Goal: Information Seeking & Learning: Learn about a topic

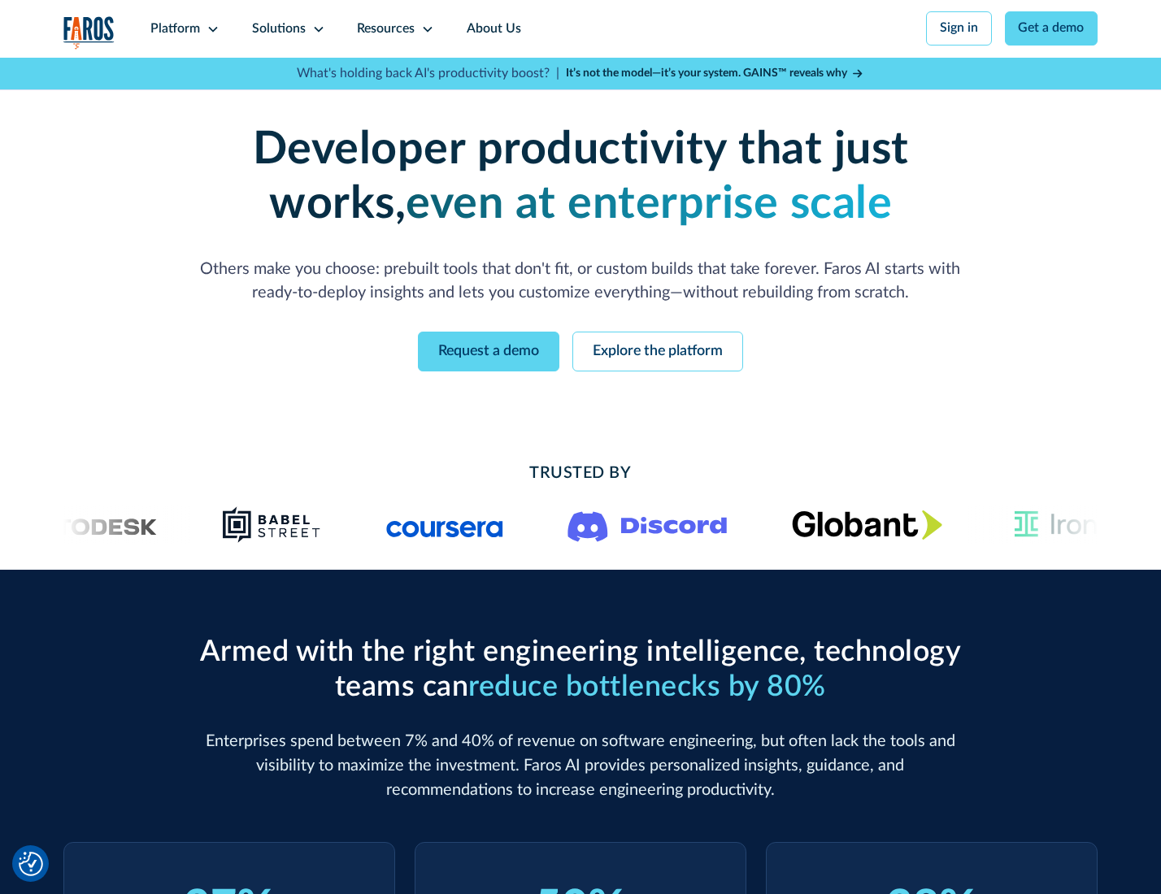
click at [211, 28] on icon at bounding box center [212, 29] width 13 height 13
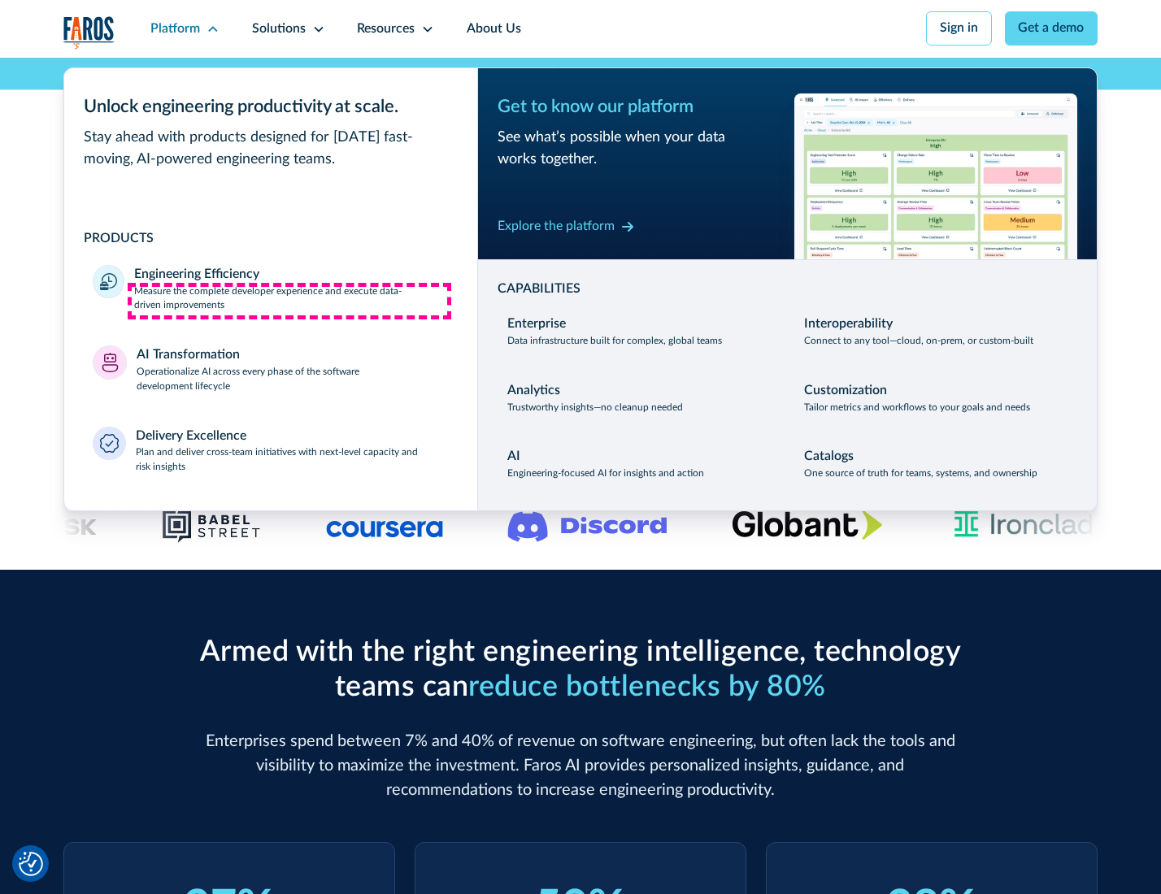
click at [289, 301] on p "Measure the complete developer experience and execute data-driven improvements" at bounding box center [291, 299] width 314 height 29
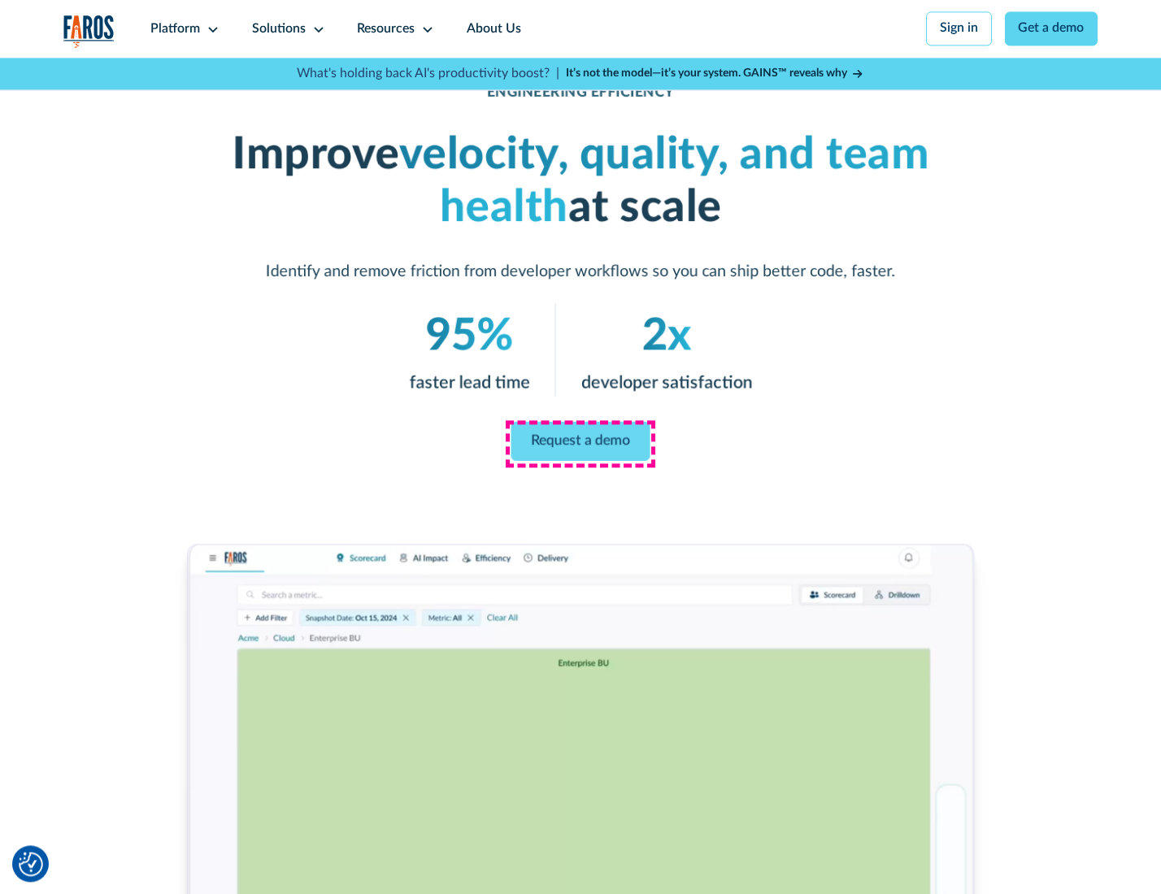
click at [580, 443] on link "Request a demo" at bounding box center [580, 441] width 139 height 39
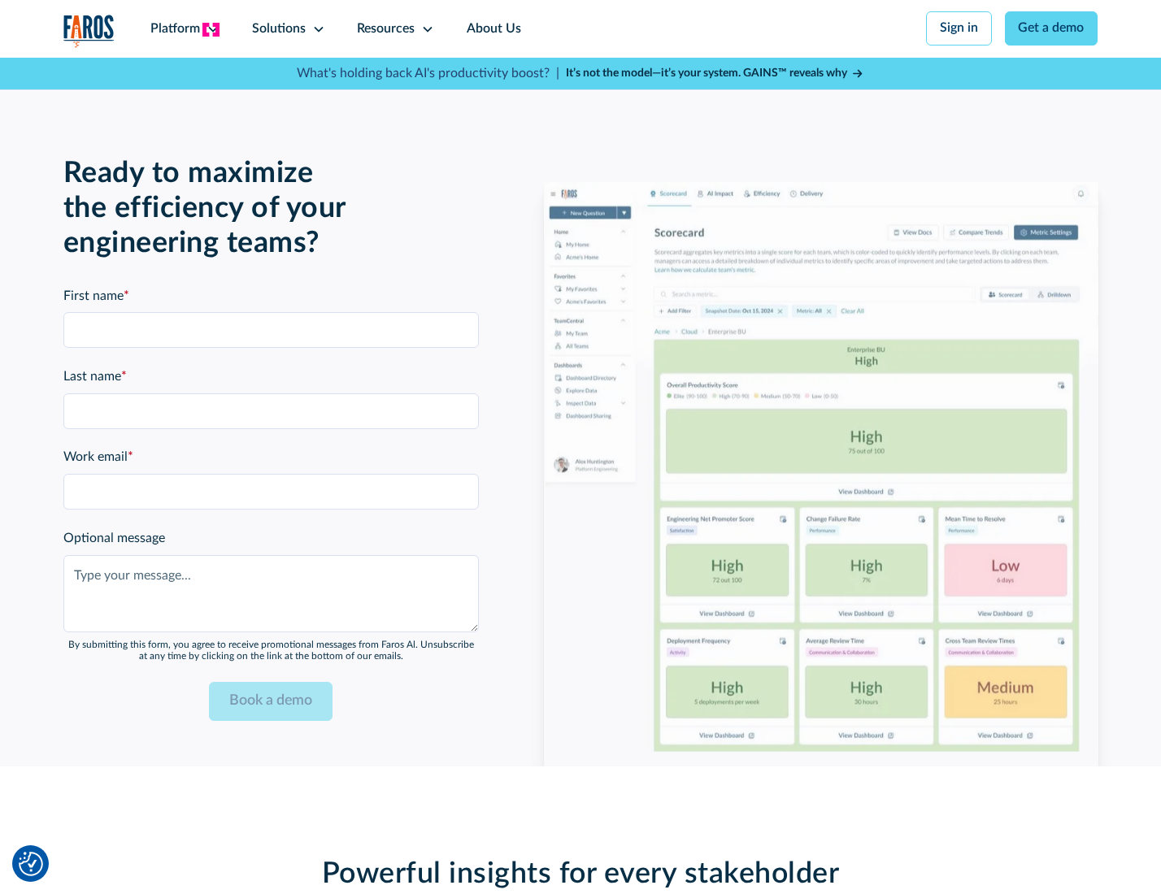
scroll to position [3539, 0]
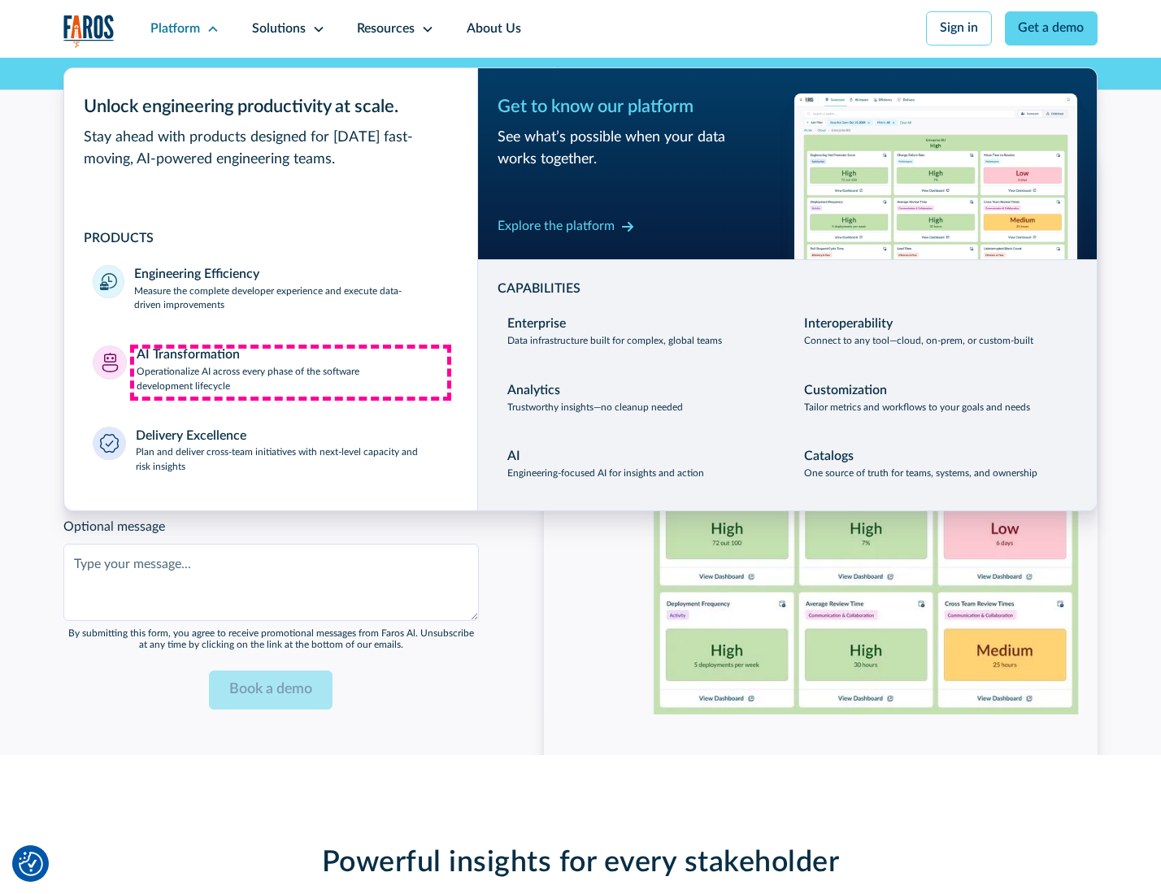
click at [290, 372] on p "Operationalize AI across every phase of the software development lifecycle" at bounding box center [293, 379] width 312 height 29
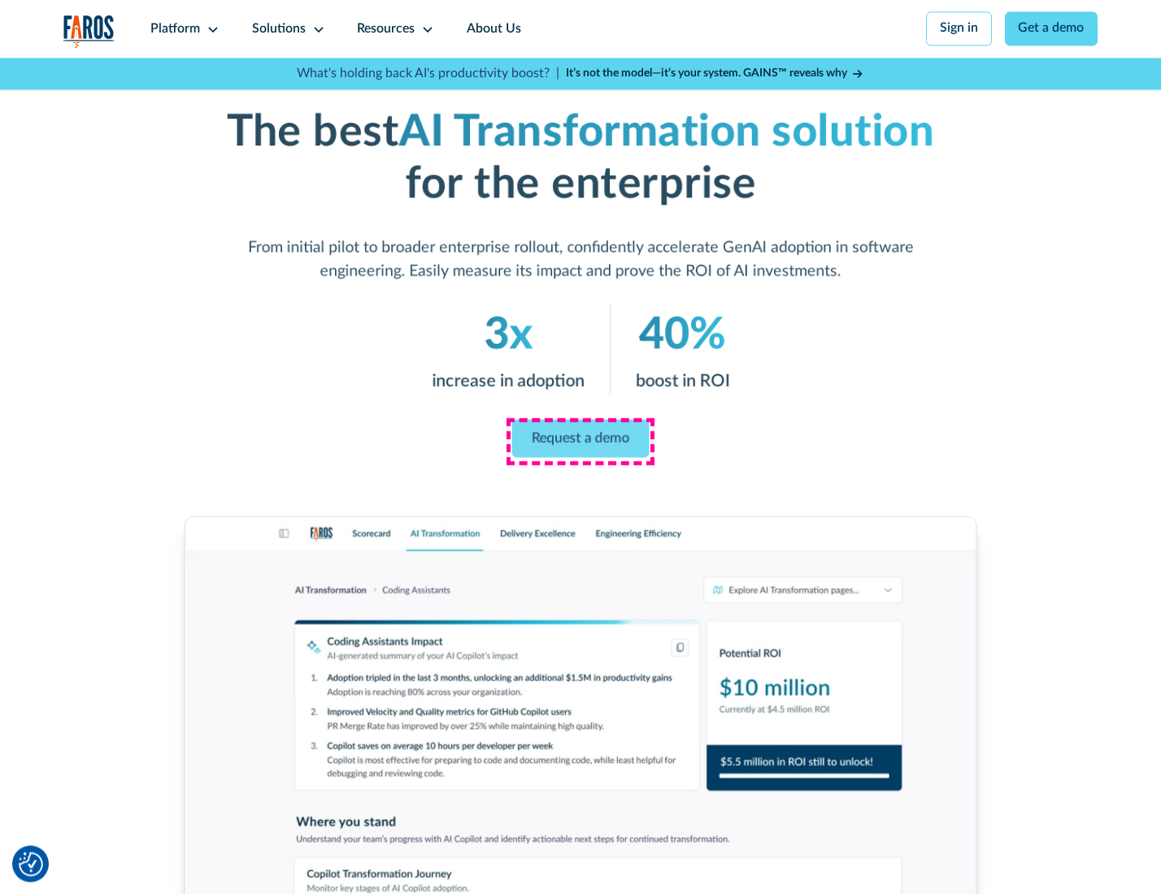
click at [580, 441] on link "Request a demo" at bounding box center [580, 438] width 137 height 38
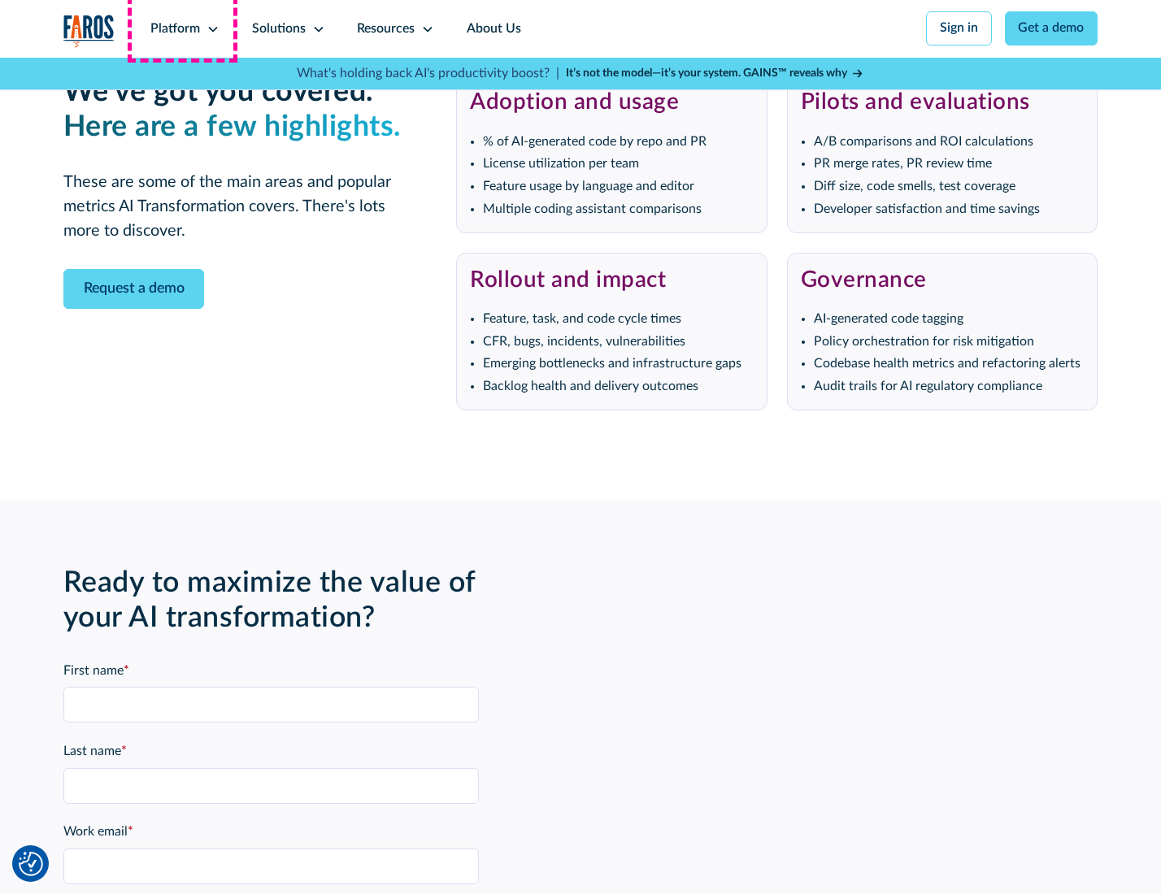
click at [182, 28] on div "Platform" at bounding box center [175, 30] width 50 height 20
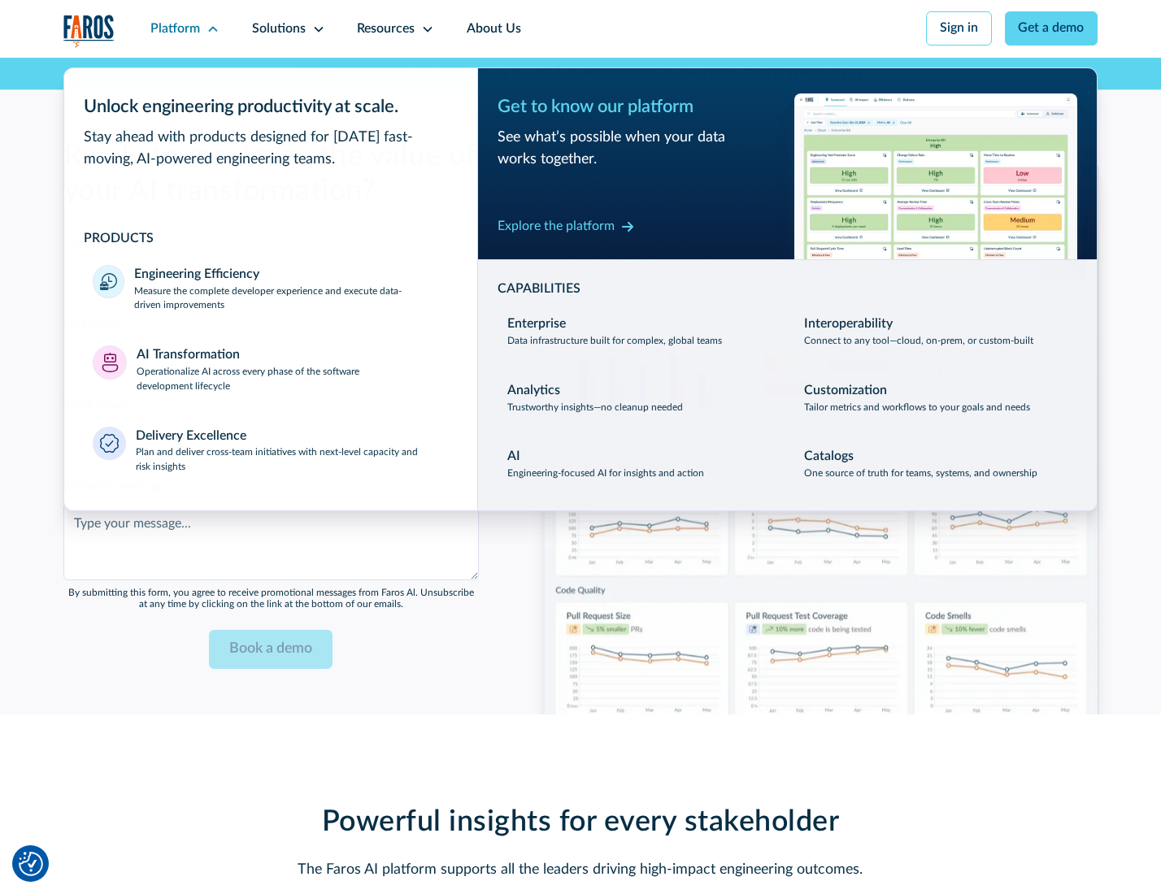
scroll to position [3930, 0]
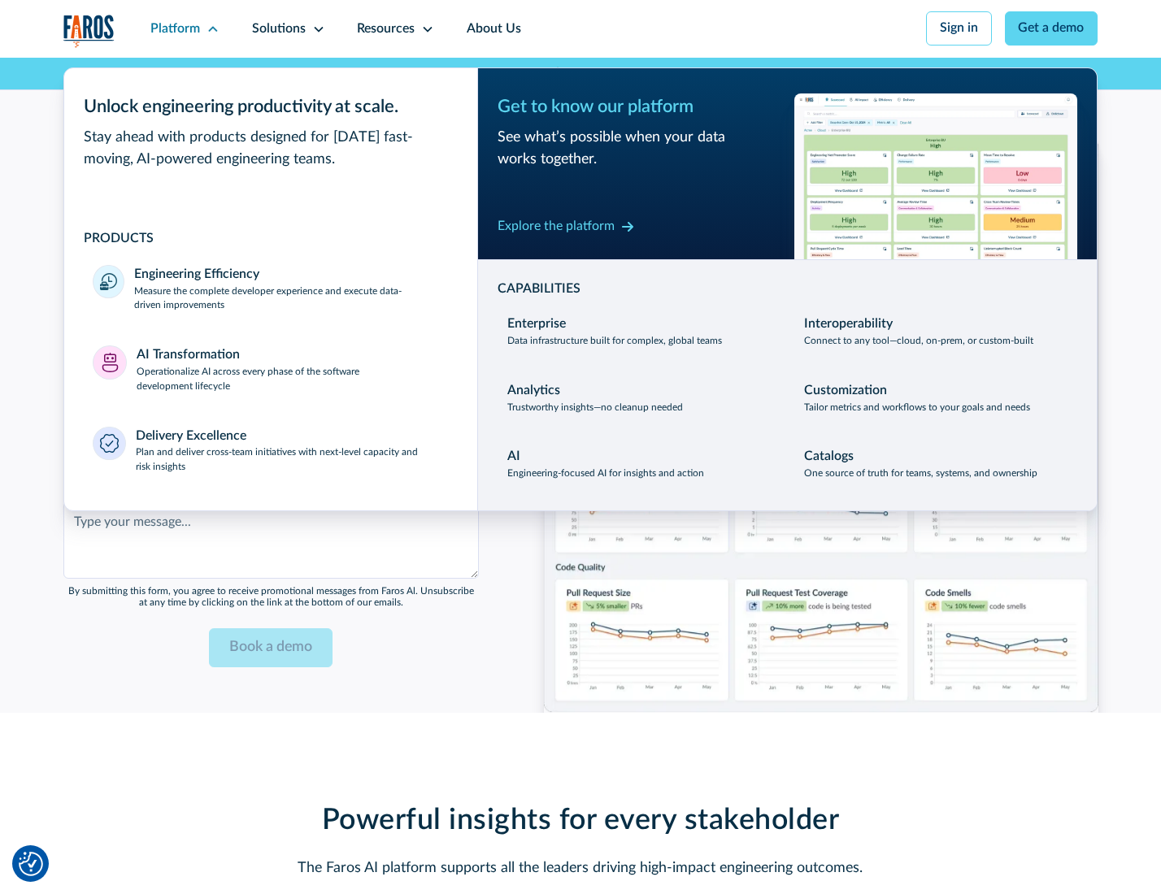
click at [555, 228] on div "Explore the platform" at bounding box center [556, 227] width 117 height 20
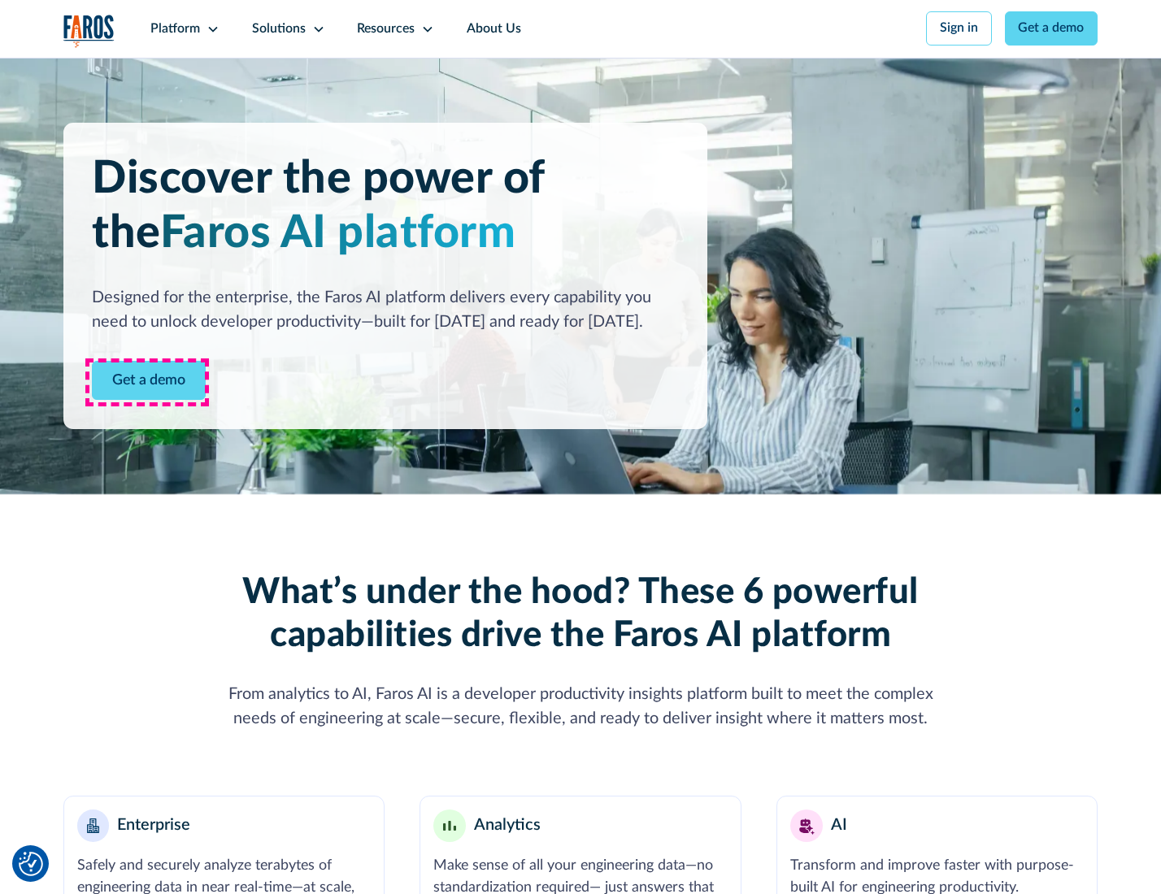
click at [147, 382] on link "Get a demo" at bounding box center [149, 381] width 114 height 40
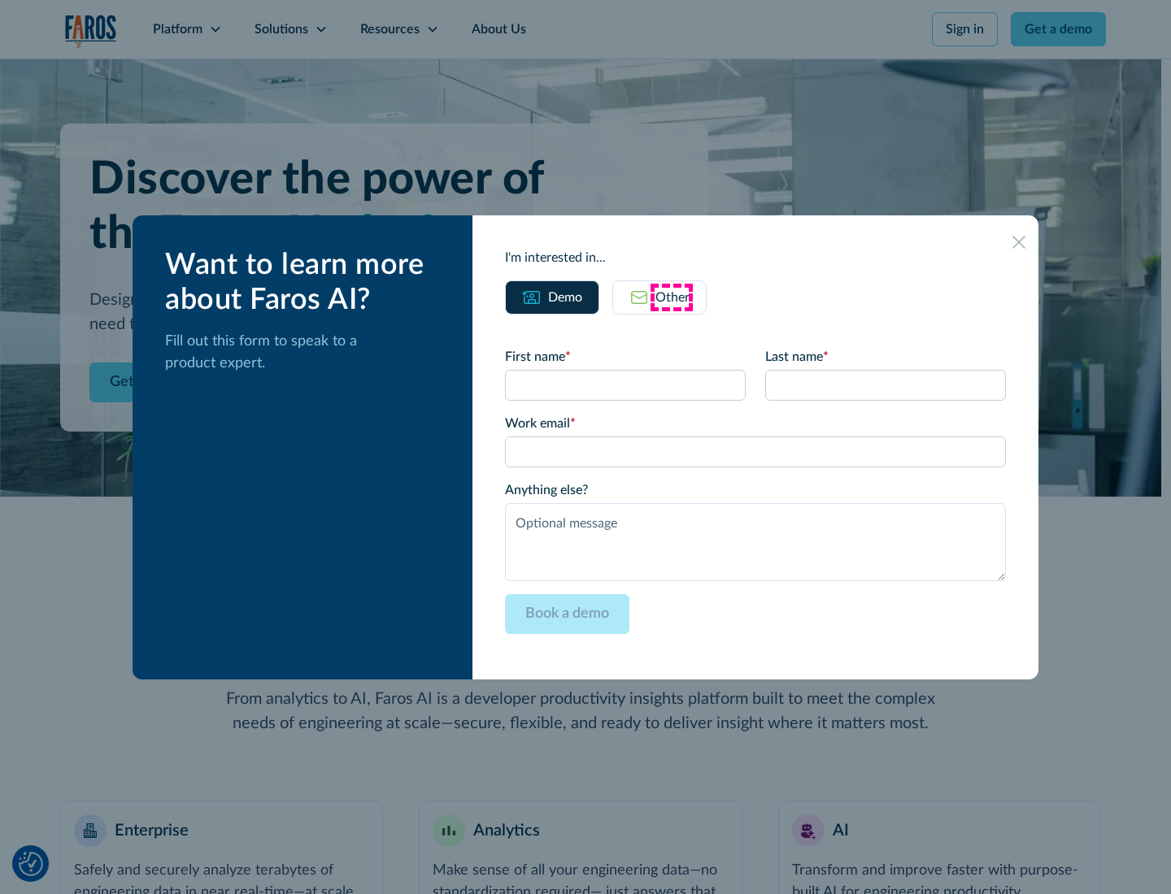
click at [671, 297] on div "Other" at bounding box center [672, 298] width 34 height 20
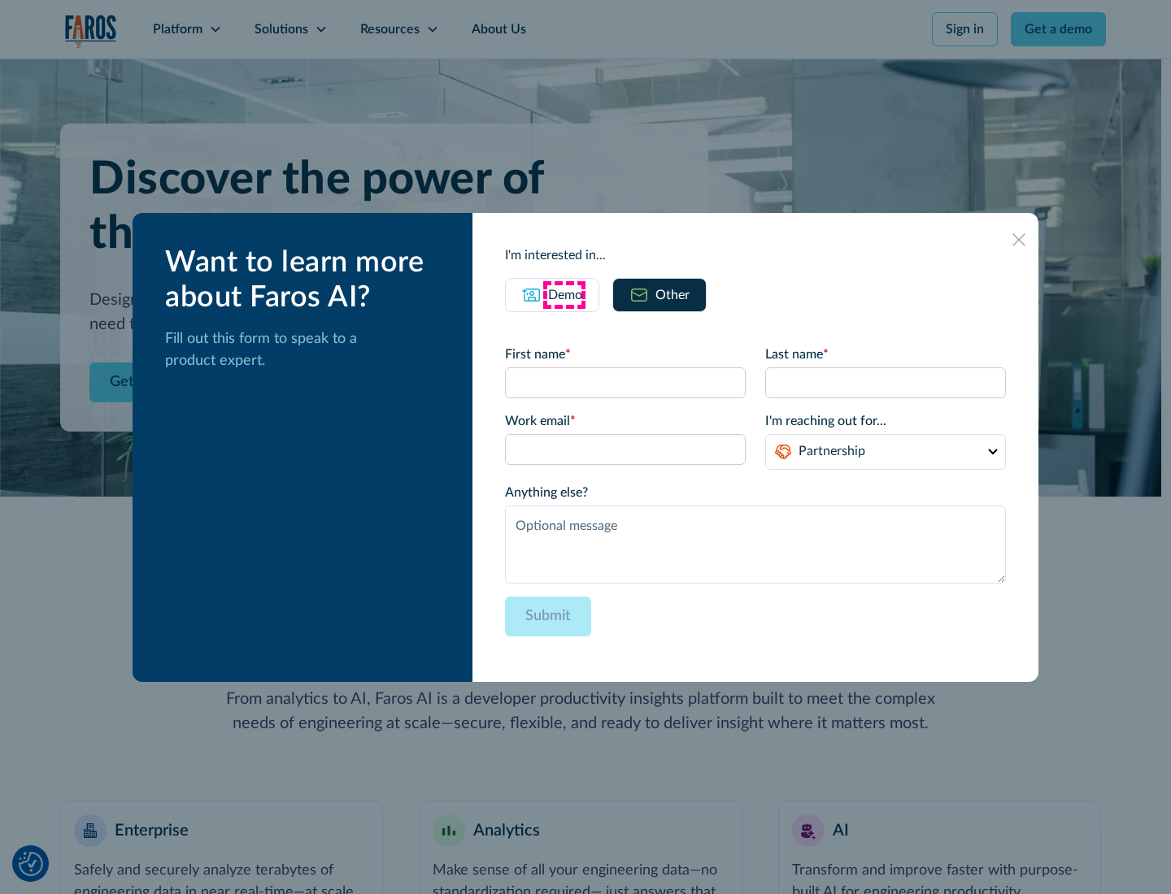
click at [563, 294] on div "Demo" at bounding box center [565, 295] width 34 height 20
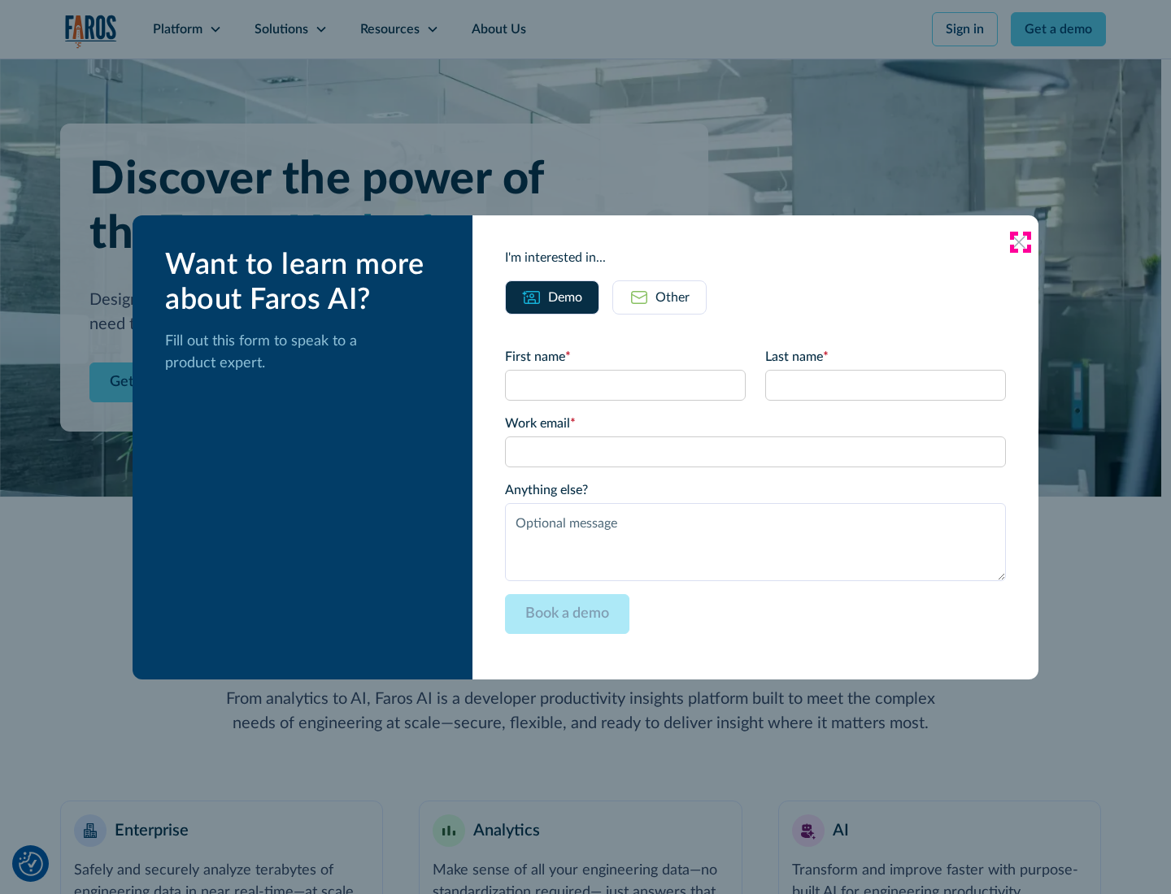
click at [1019, 241] on icon at bounding box center [1018, 242] width 13 height 13
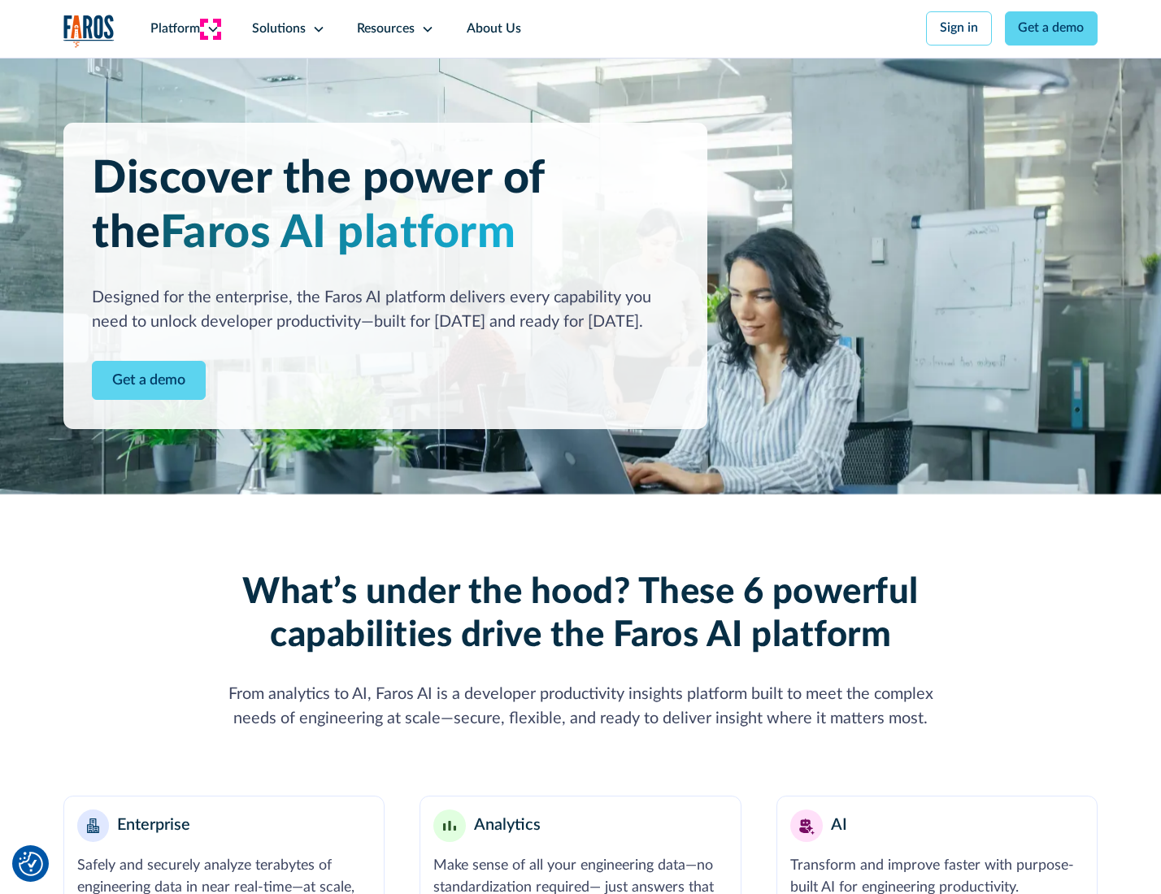
click at [211, 28] on icon at bounding box center [212, 29] width 13 height 13
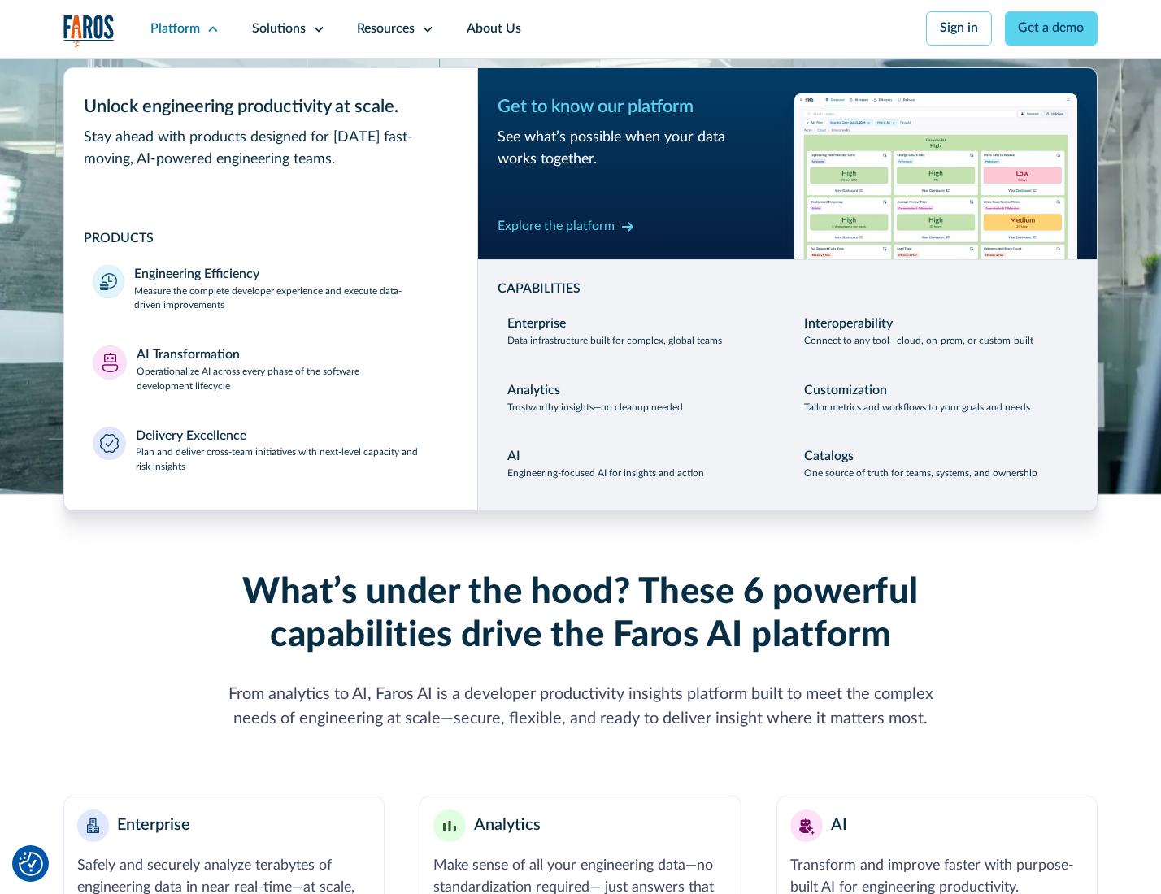
click at [290, 463] on p "Plan and deliver cross-team initiatives with next-level capacity and risk insig…" at bounding box center [292, 459] width 313 height 29
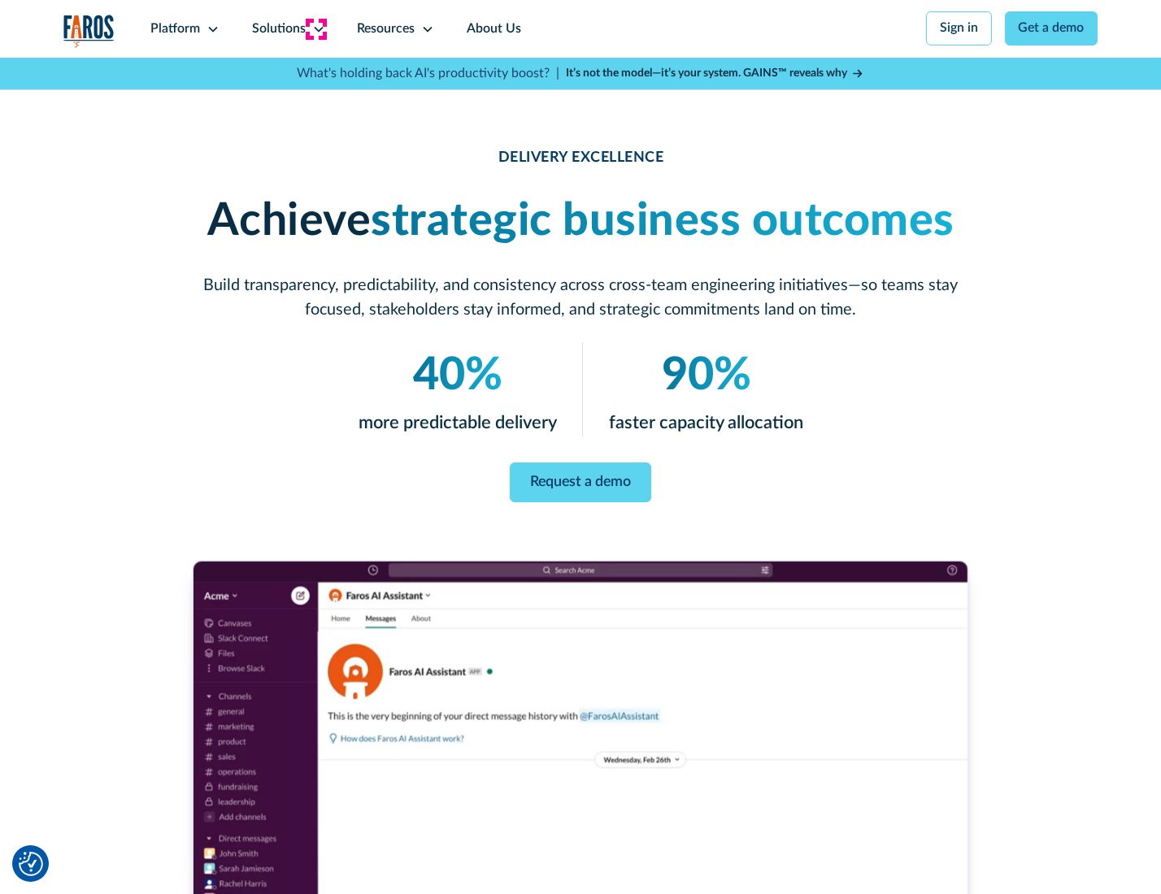
click at [315, 28] on icon at bounding box center [318, 29] width 13 height 13
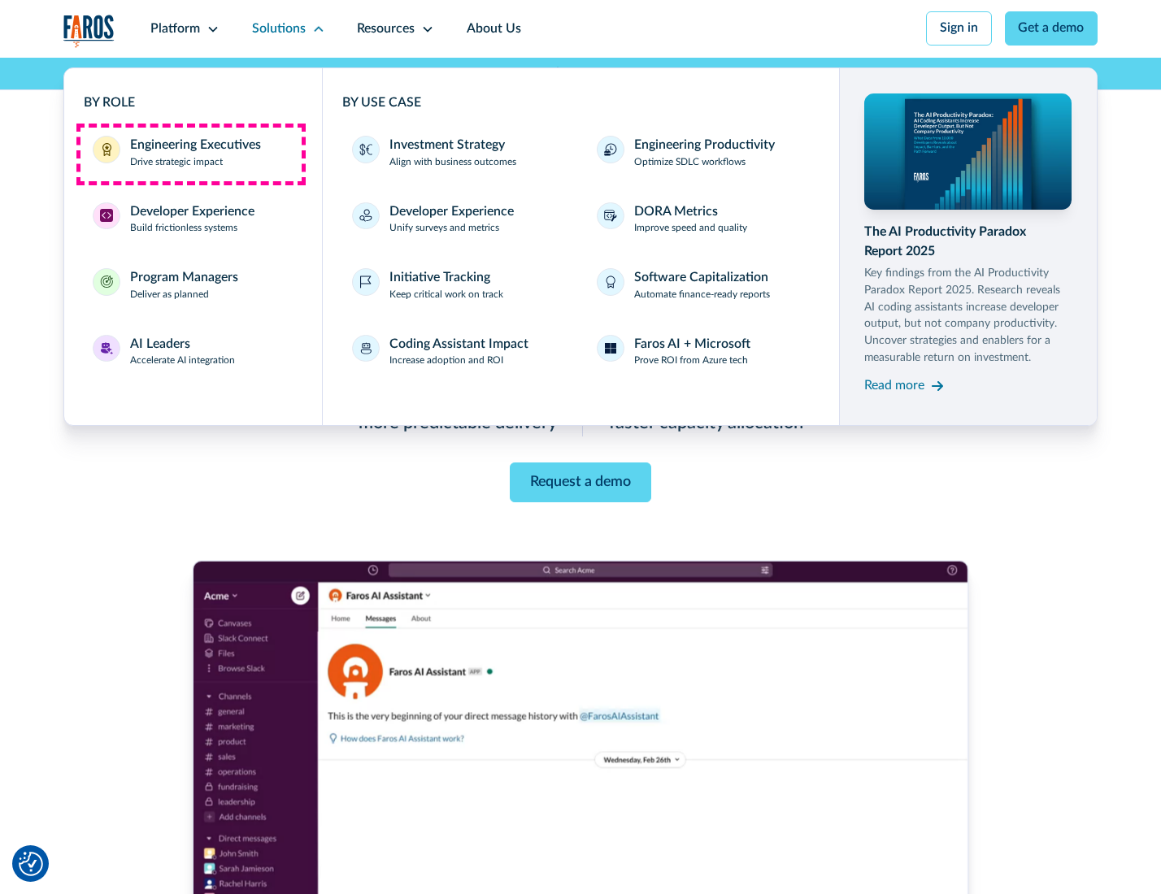
click at [190, 154] on div "Engineering Executives" at bounding box center [195, 146] width 131 height 20
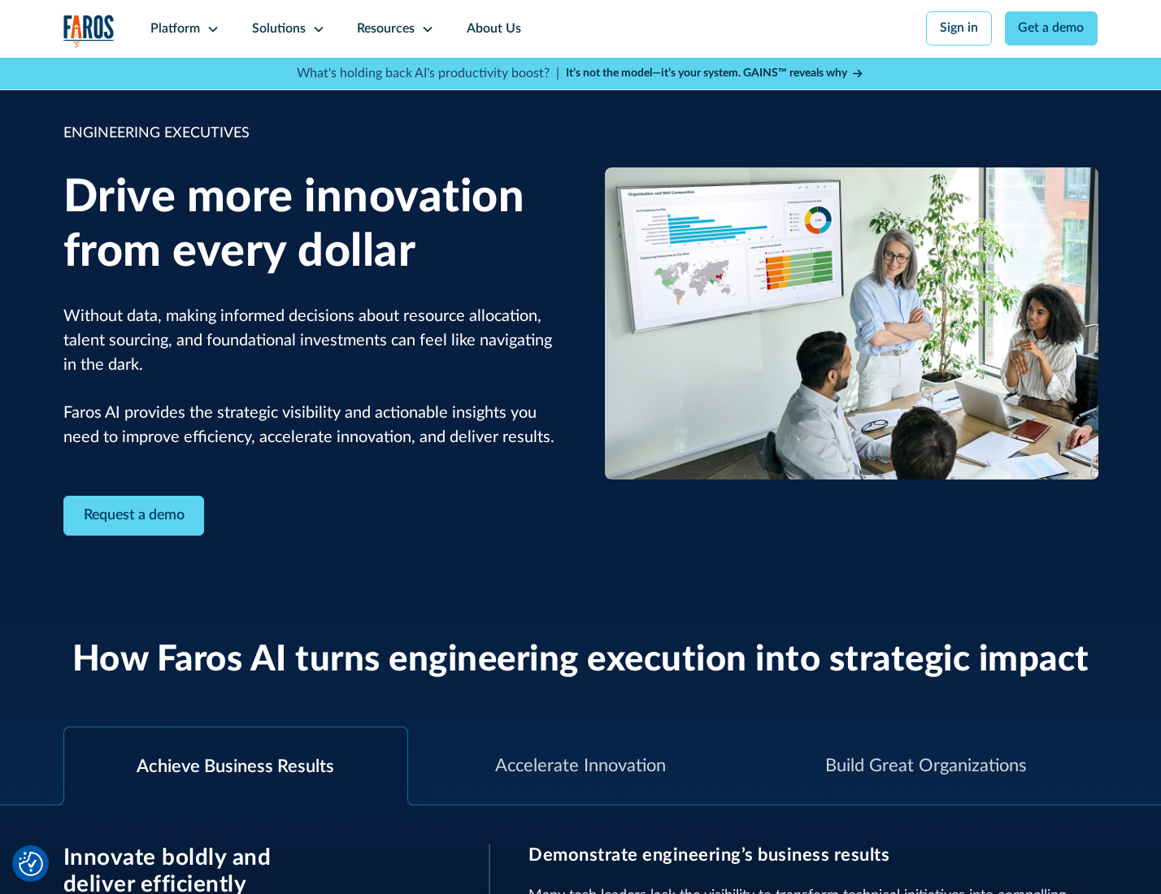
click at [315, 28] on icon at bounding box center [318, 29] width 13 height 13
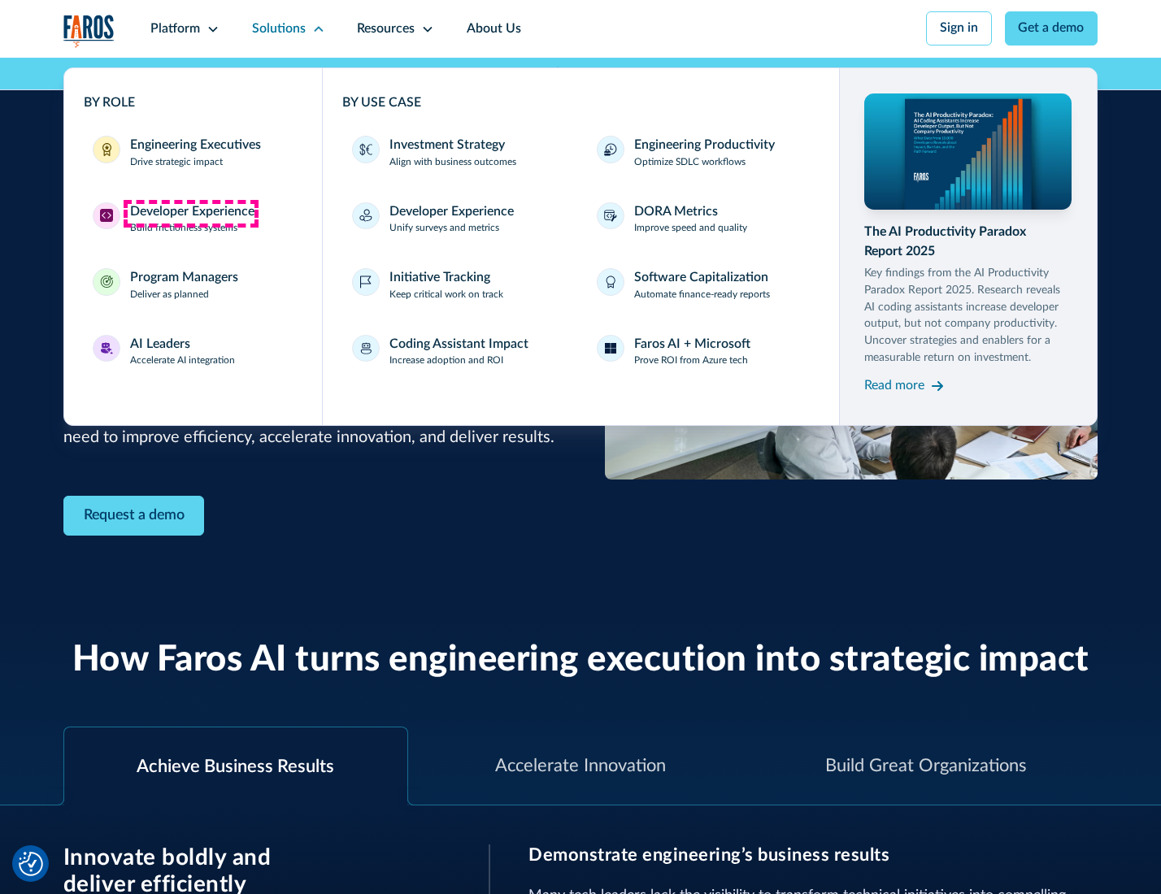
click at [190, 213] on div "Developer Experience" at bounding box center [192, 212] width 124 height 20
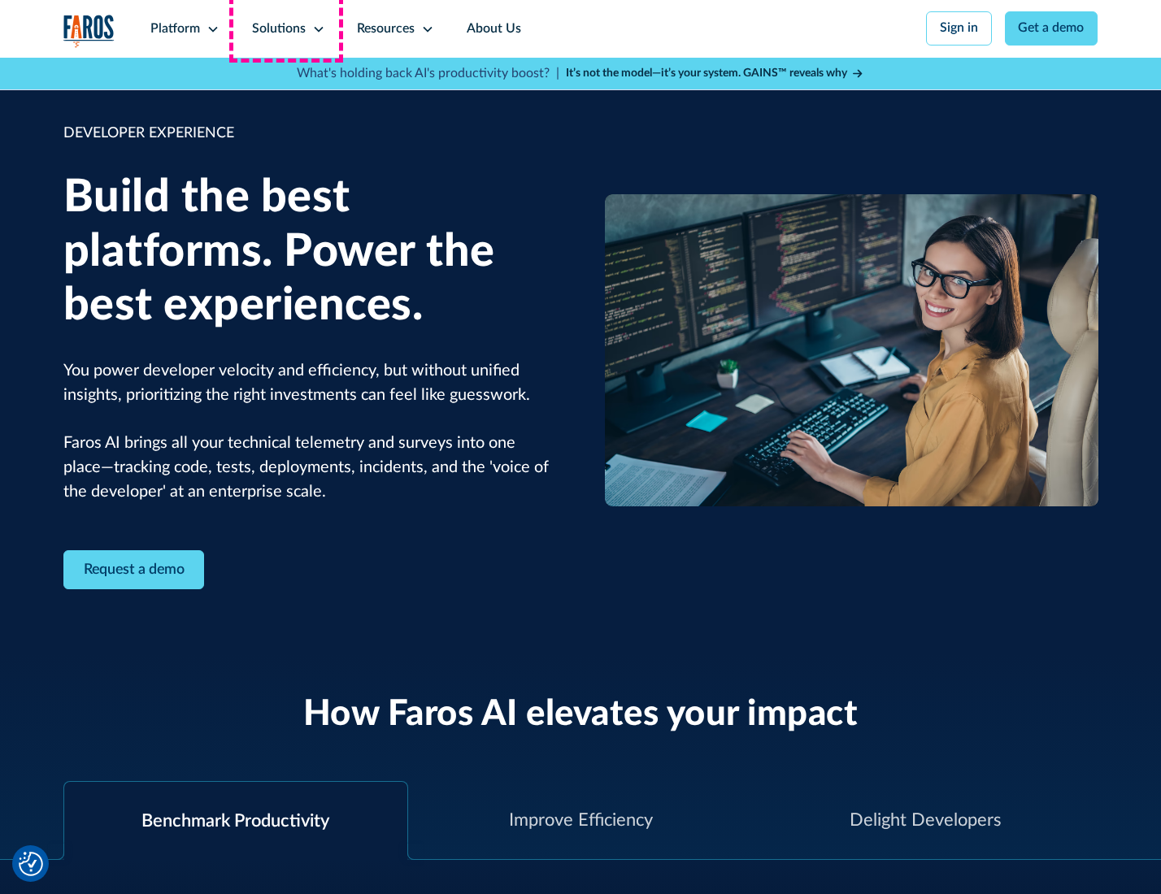
click at [286, 28] on div "Solutions" at bounding box center [279, 30] width 54 height 20
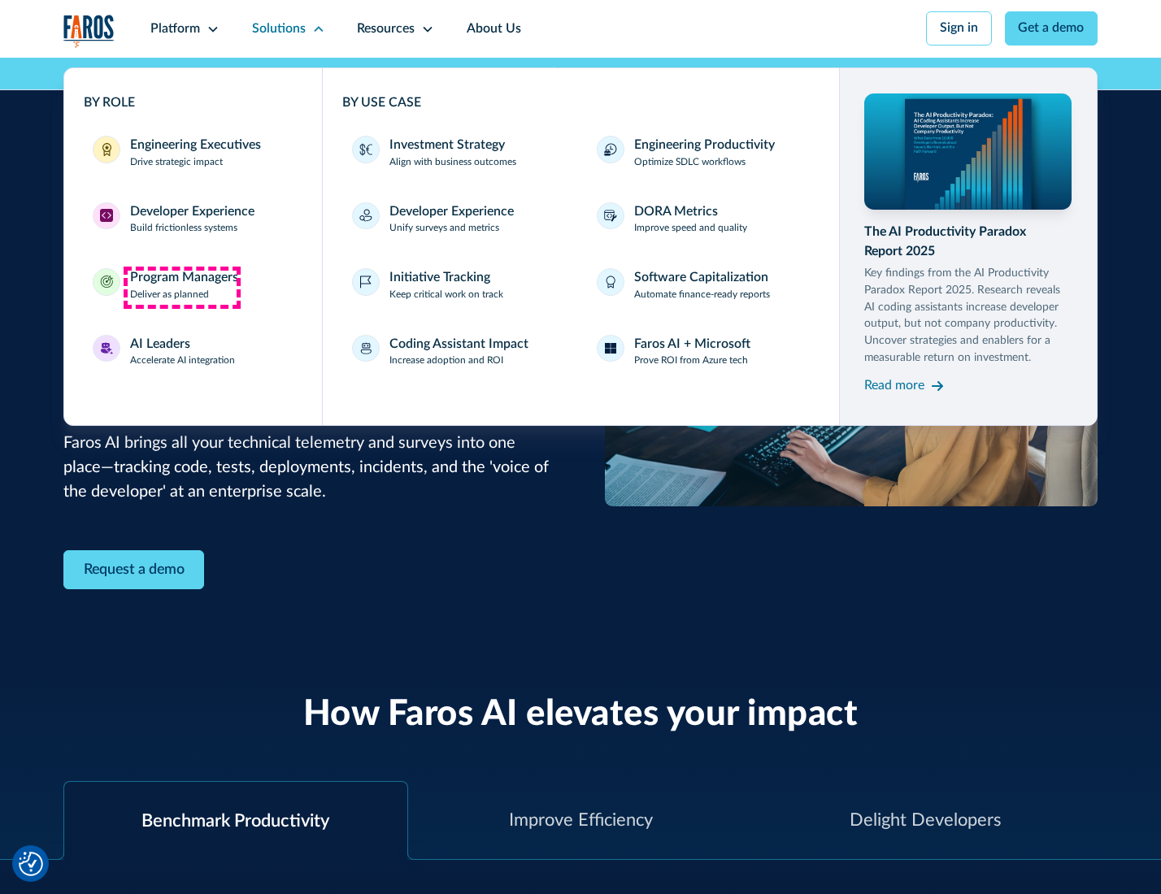
click at [181, 287] on div "Program Managers" at bounding box center [184, 278] width 108 height 20
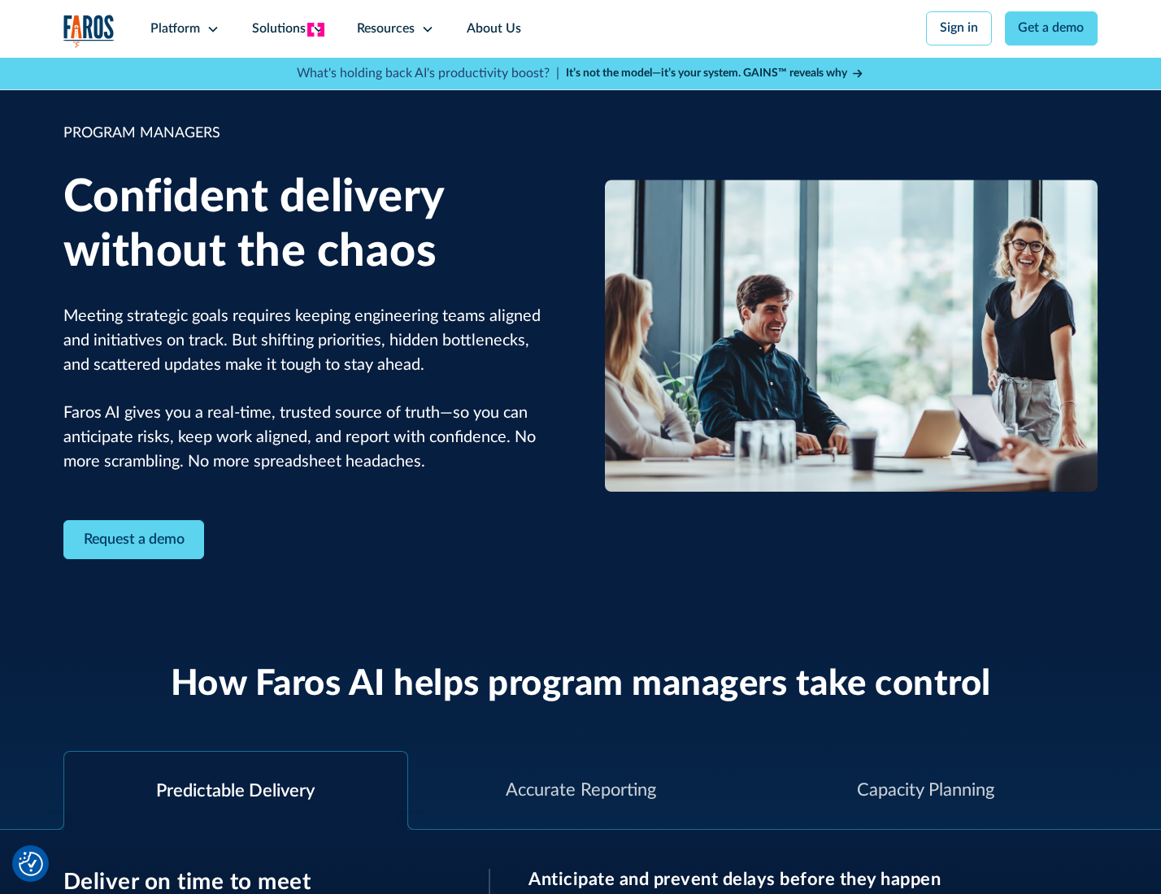
click at [315, 29] on icon at bounding box center [318, 29] width 13 height 13
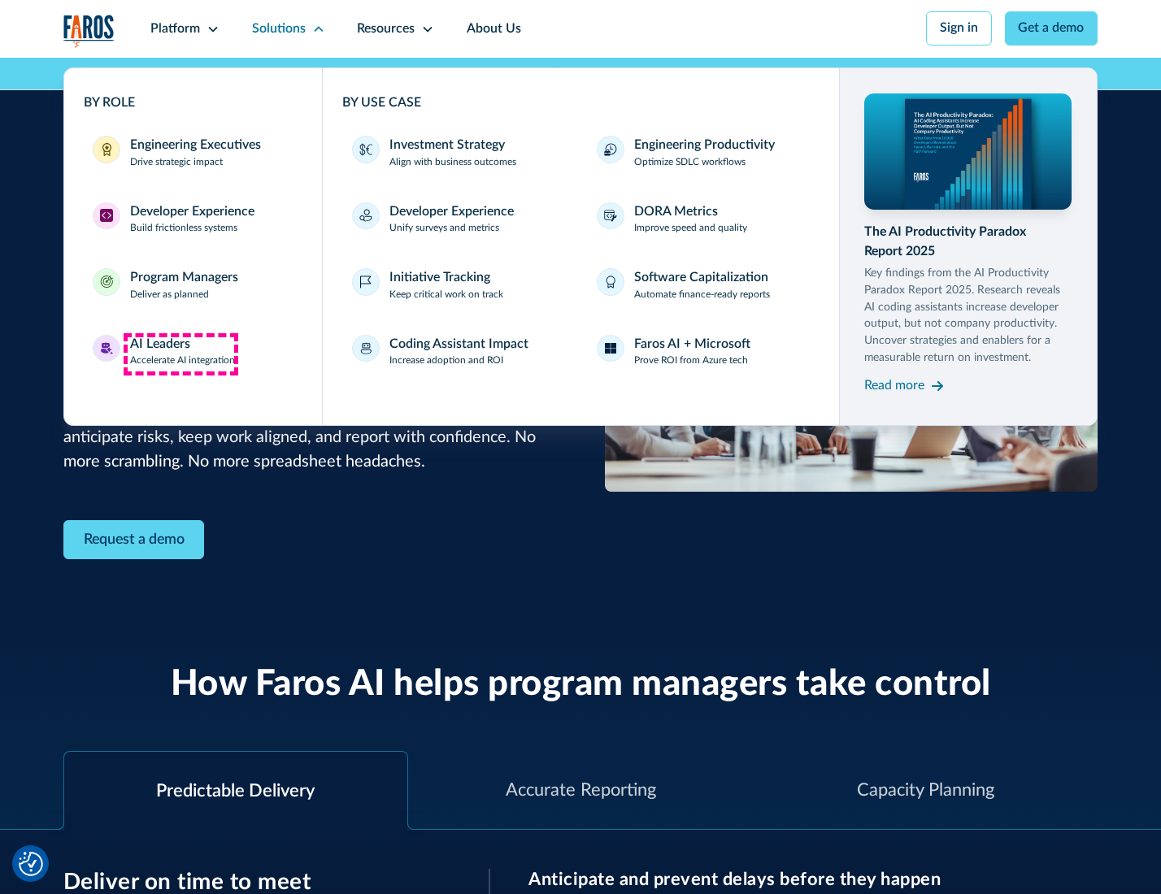
click at [180, 354] on div "AI Leaders" at bounding box center [160, 345] width 60 height 20
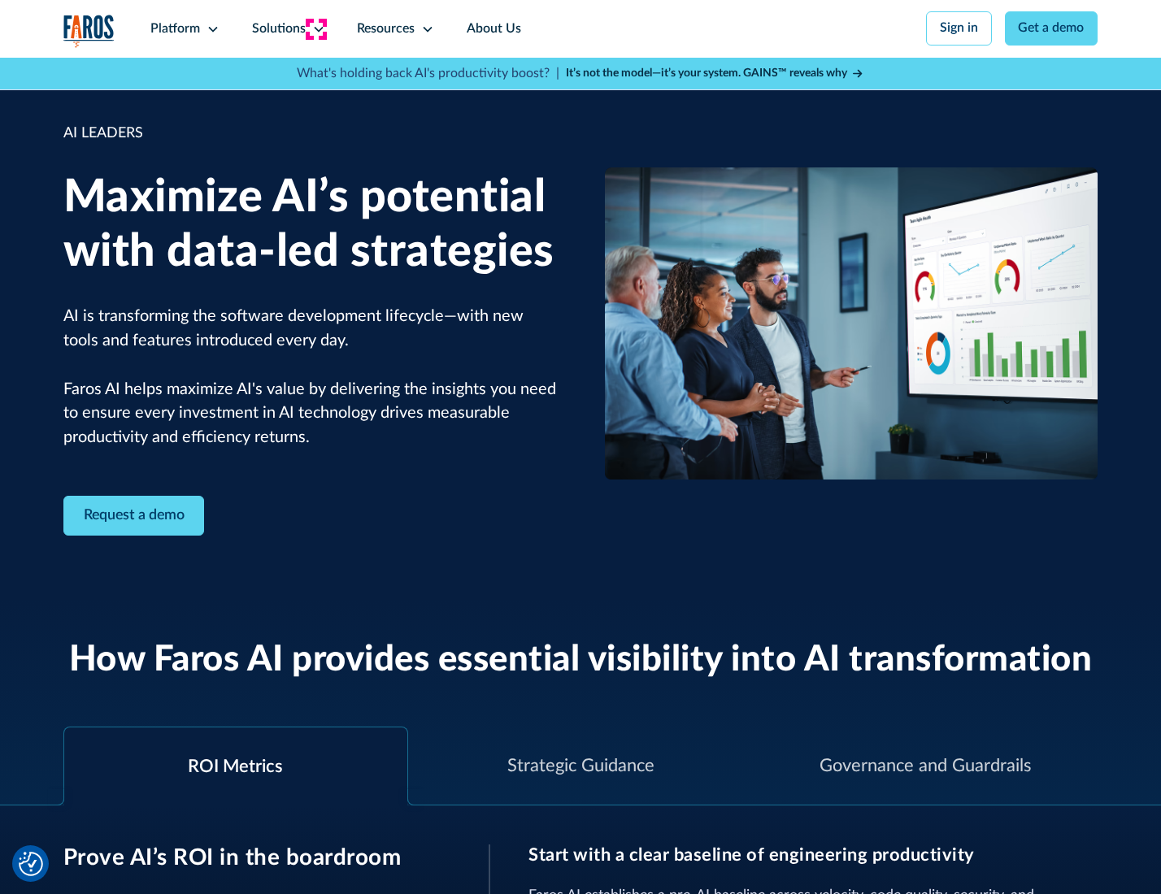
click at [315, 28] on icon at bounding box center [318, 29] width 13 height 13
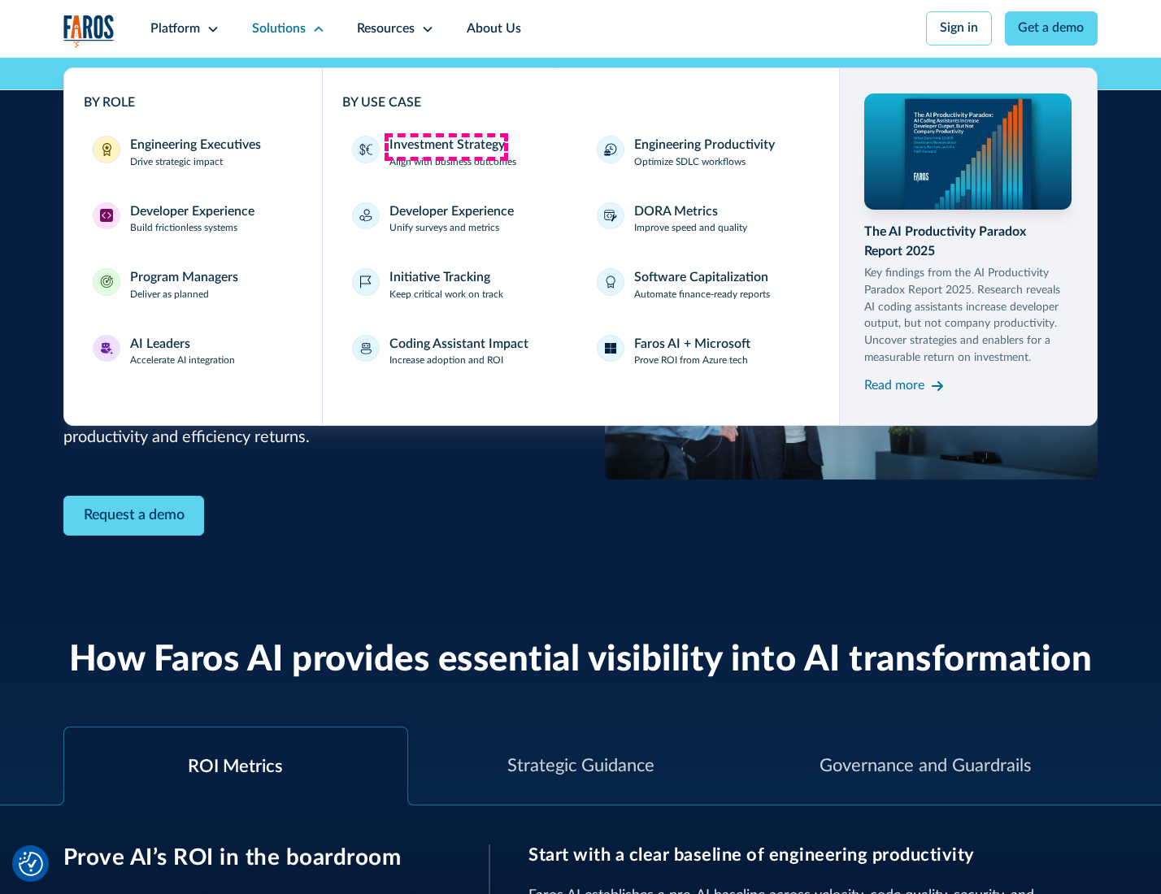
click at [445, 146] on div "Investment Strategy" at bounding box center [446, 146] width 115 height 20
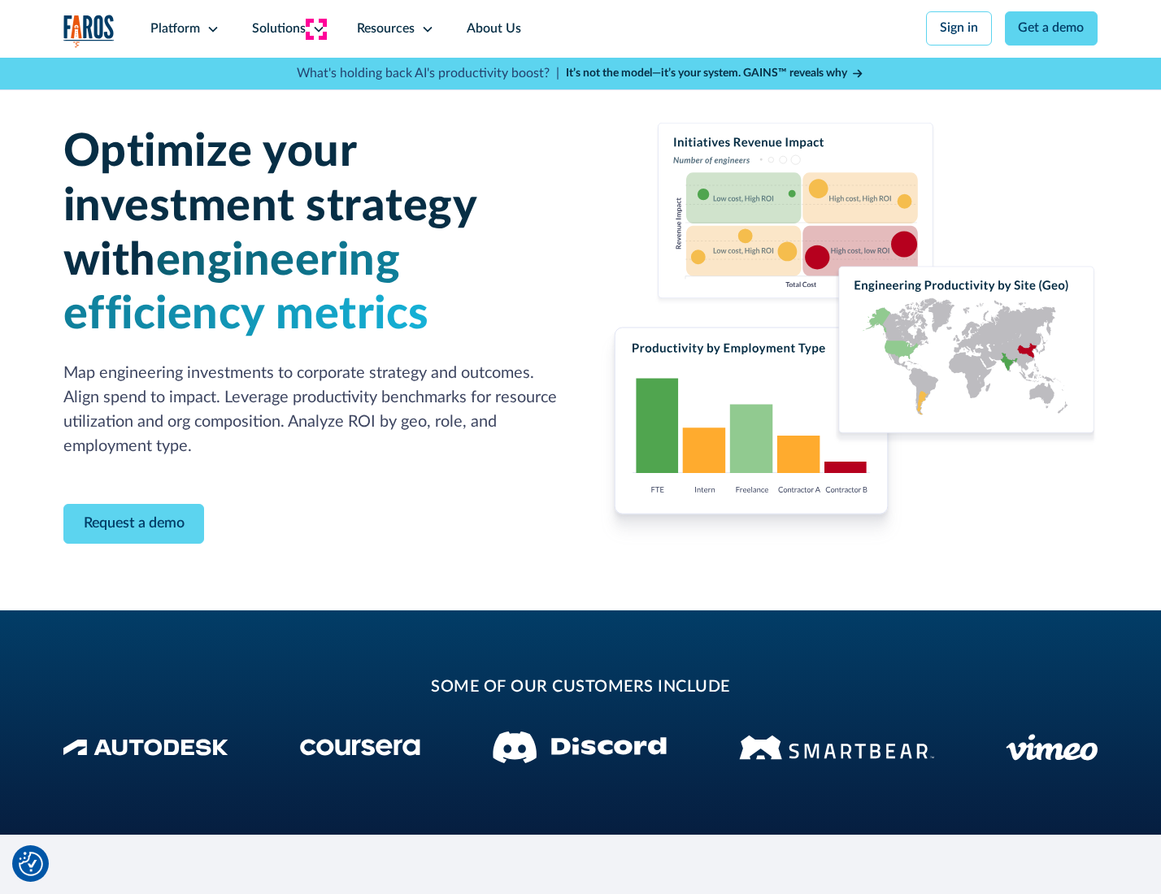
click at [315, 28] on icon at bounding box center [318, 29] width 13 height 13
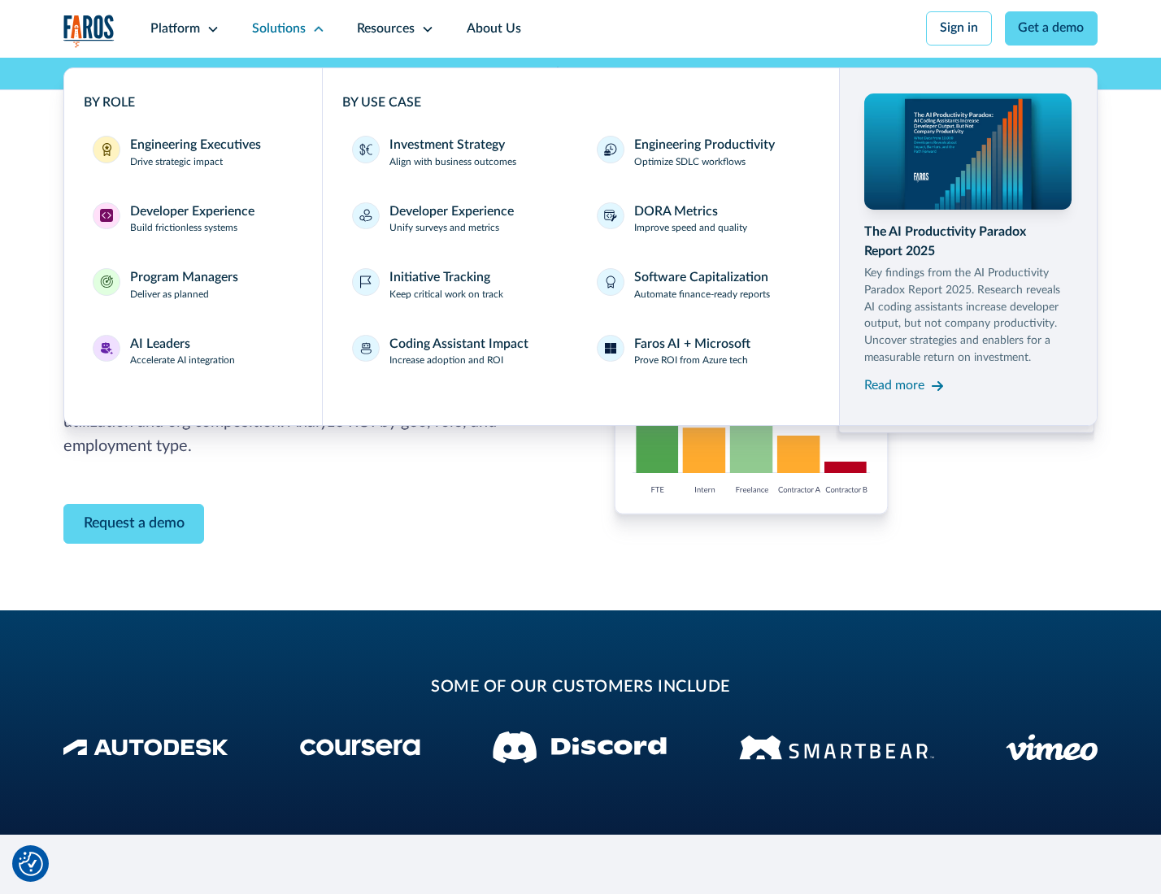
click at [692, 363] on p "Prove ROI from Azure tech" at bounding box center [691, 361] width 114 height 15
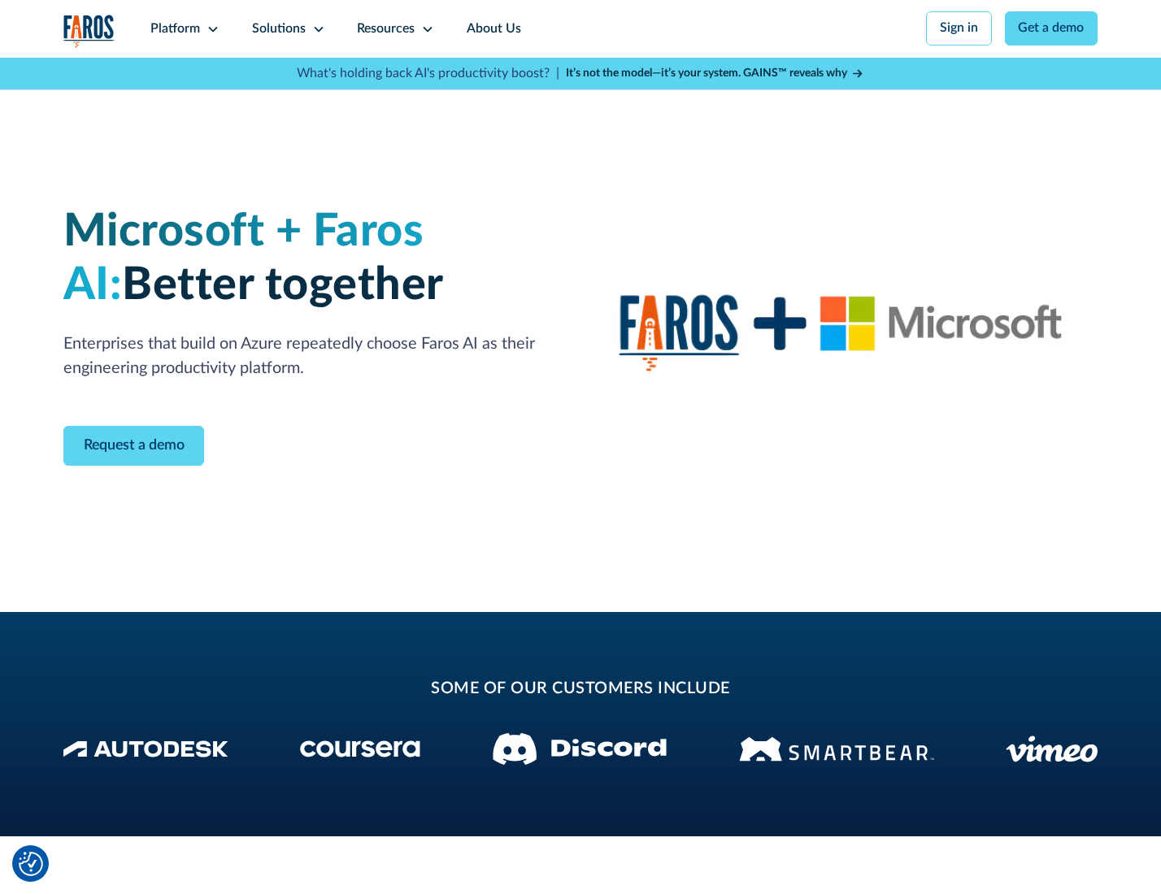
click at [315, 28] on icon at bounding box center [318, 29] width 13 height 13
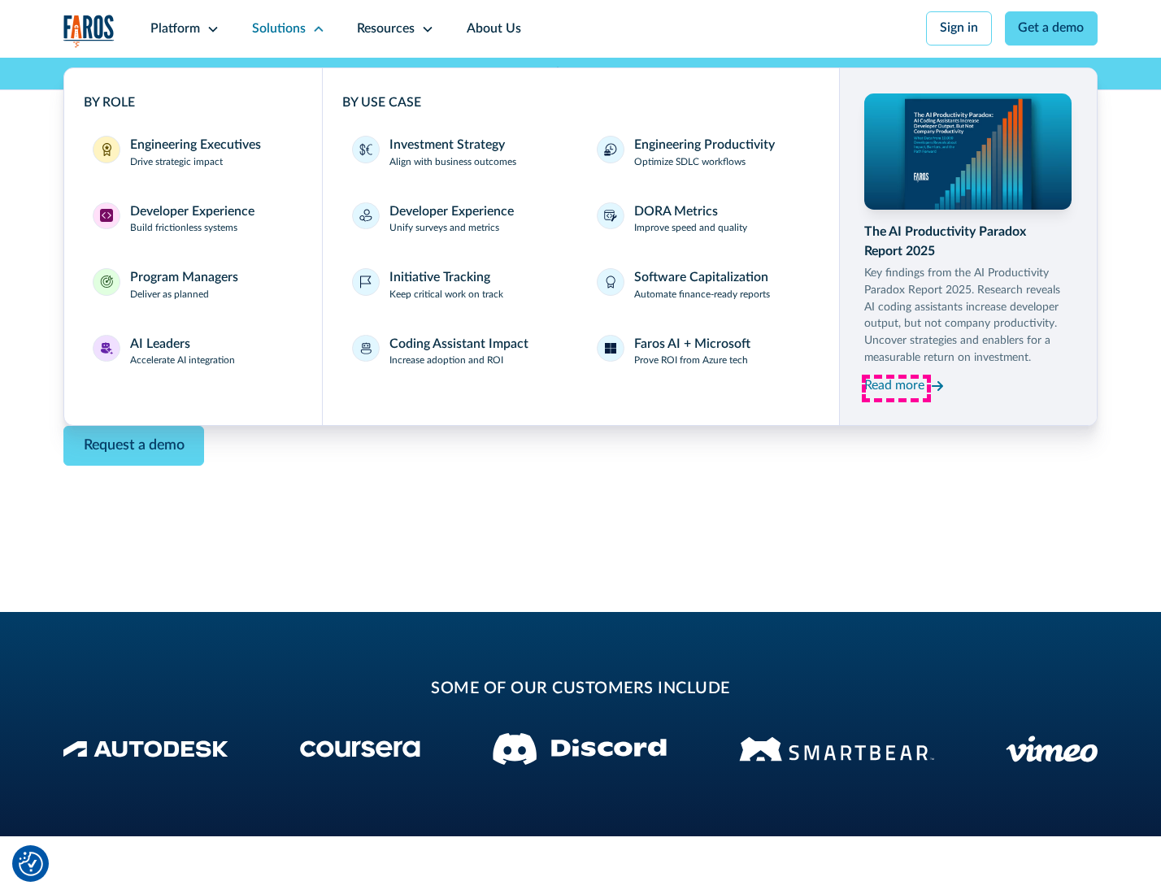
click at [896, 389] on div "Read more" at bounding box center [894, 386] width 60 height 20
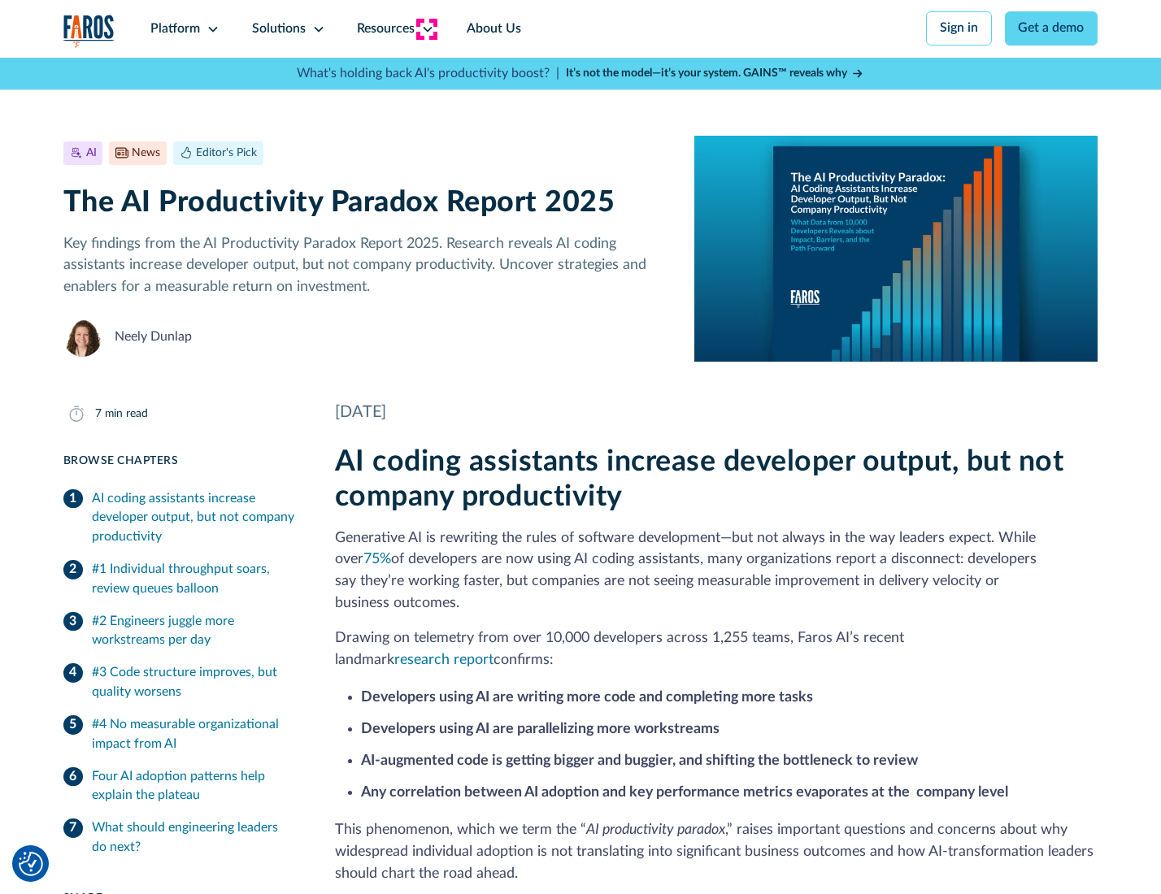
click at [426, 28] on icon at bounding box center [427, 29] width 13 height 13
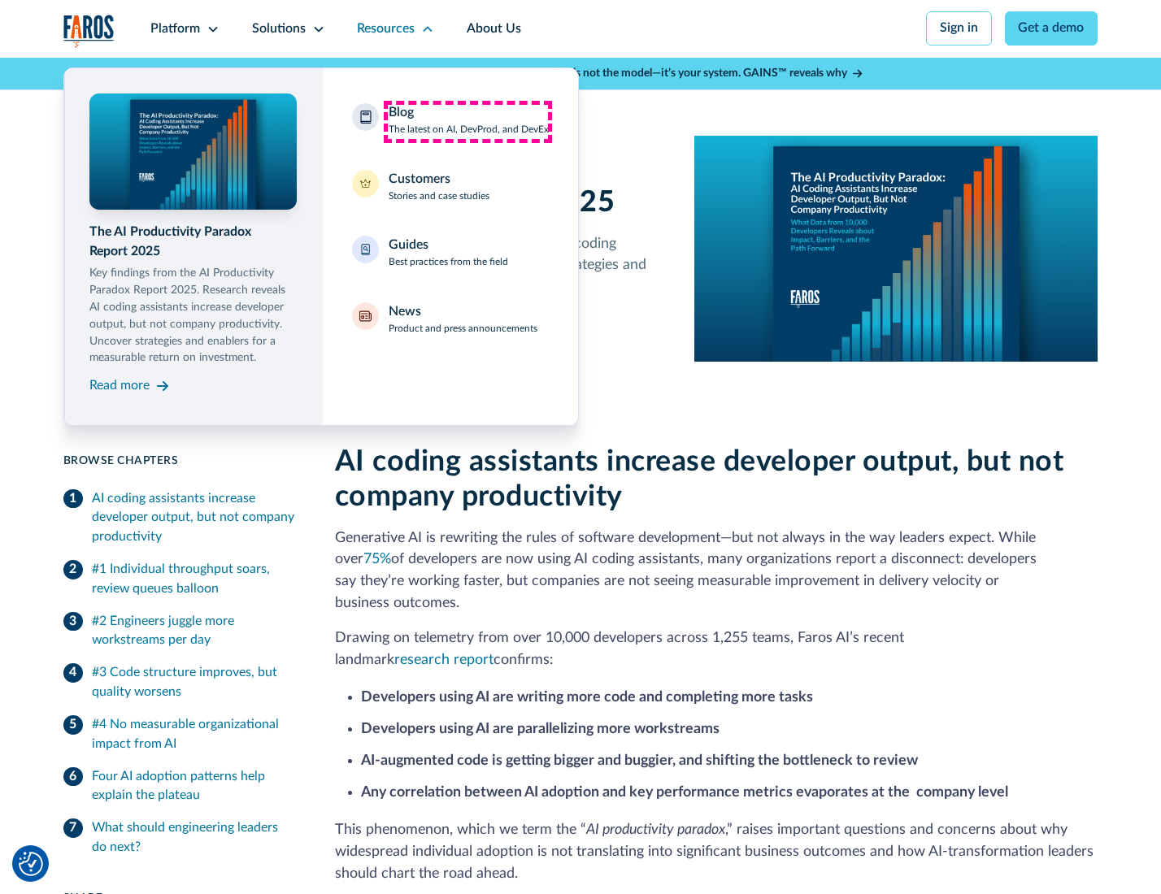
click at [467, 121] on div "Blog The latest on AI, DevProd, and DevEx" at bounding box center [469, 120] width 160 height 34
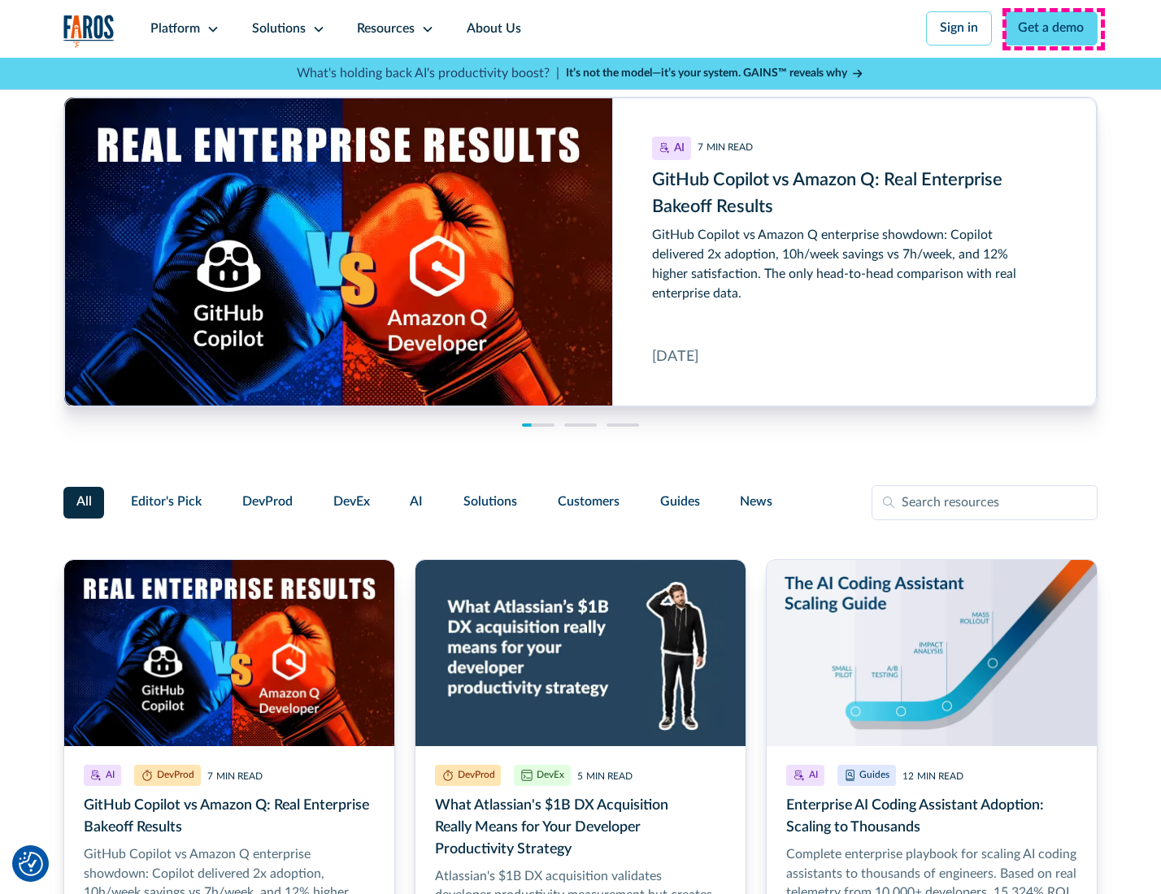
click at [1053, 28] on link "Get a demo" at bounding box center [1051, 28] width 93 height 34
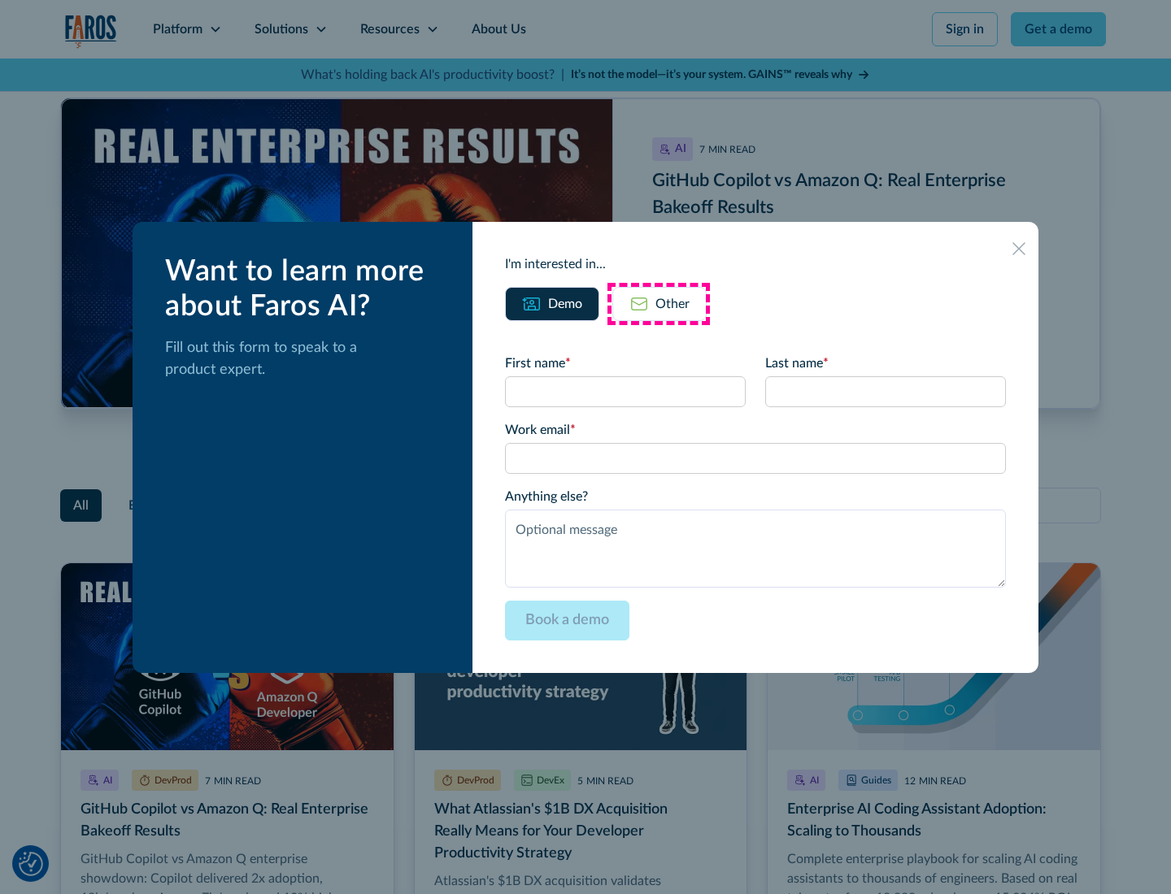
click at [658, 303] on div "Other" at bounding box center [672, 304] width 34 height 20
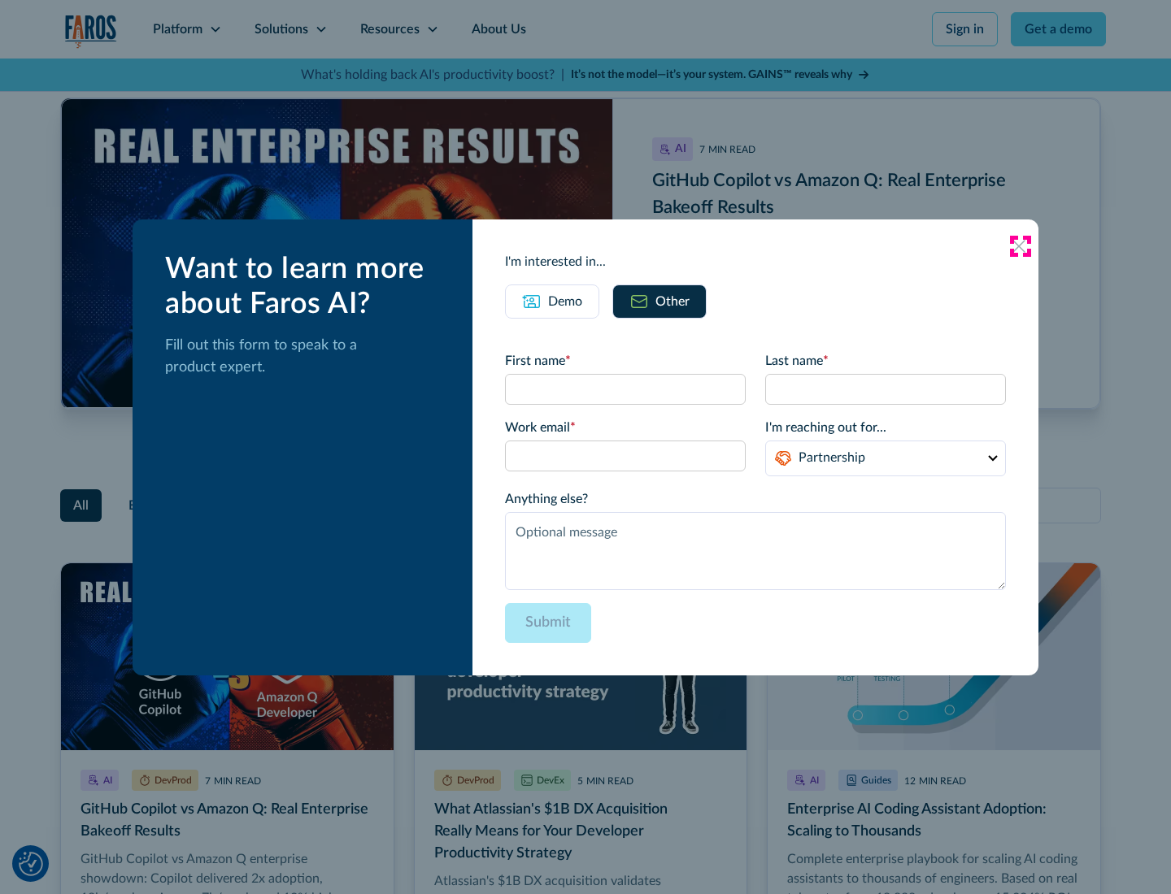
click at [1019, 246] on icon at bounding box center [1018, 246] width 13 height 13
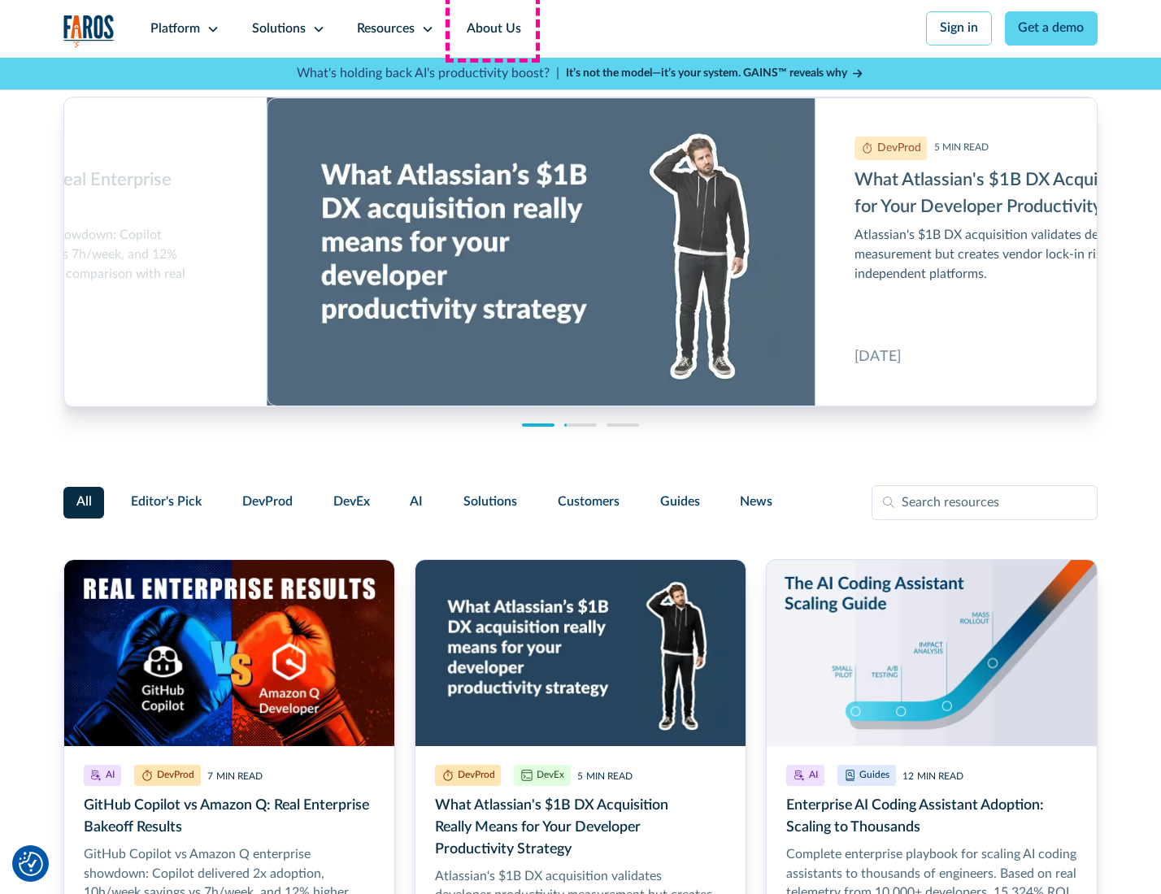
click at [492, 28] on link "About Us" at bounding box center [493, 29] width 87 height 58
